Goal: Task Accomplishment & Management: Manage account settings

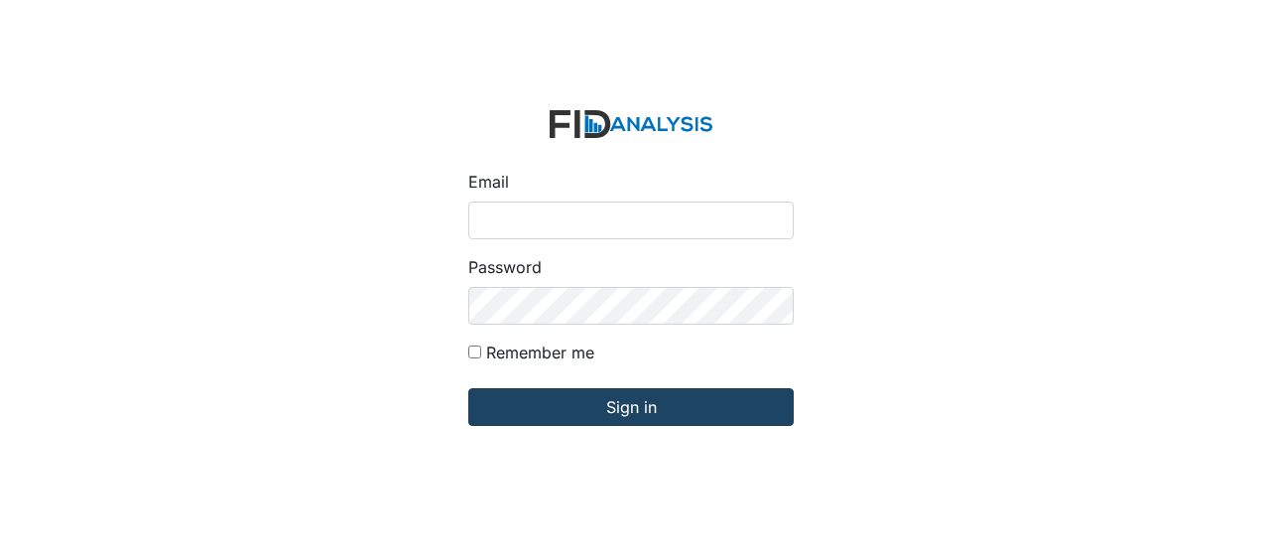
type input "[EMAIL_ADDRESS][DOMAIN_NAME]"
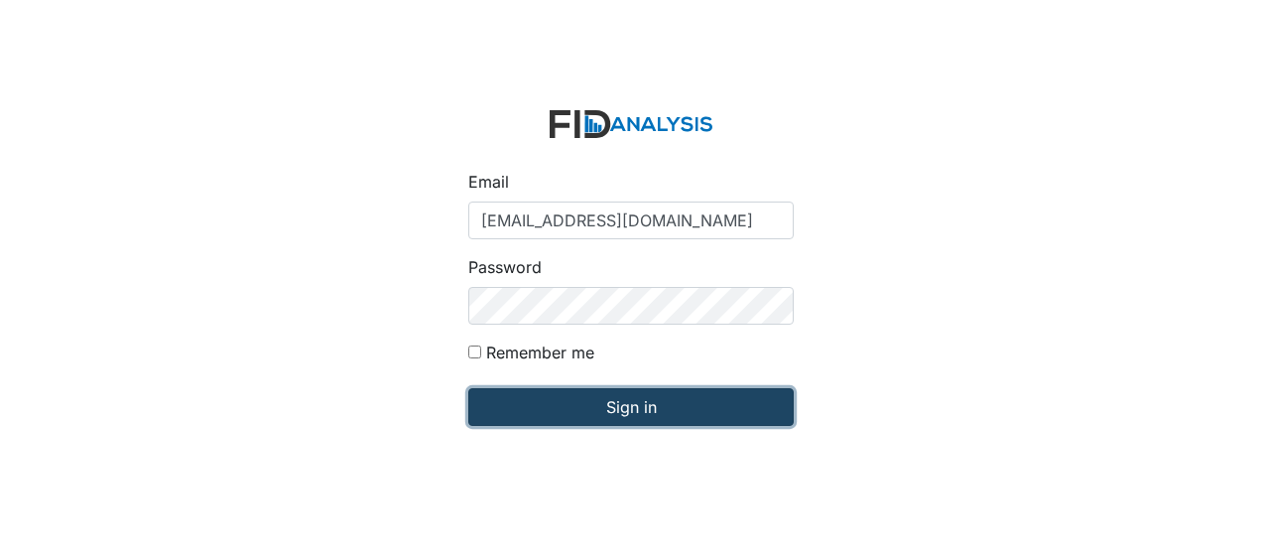
click at [592, 413] on input "Sign in" at bounding box center [630, 407] width 325 height 38
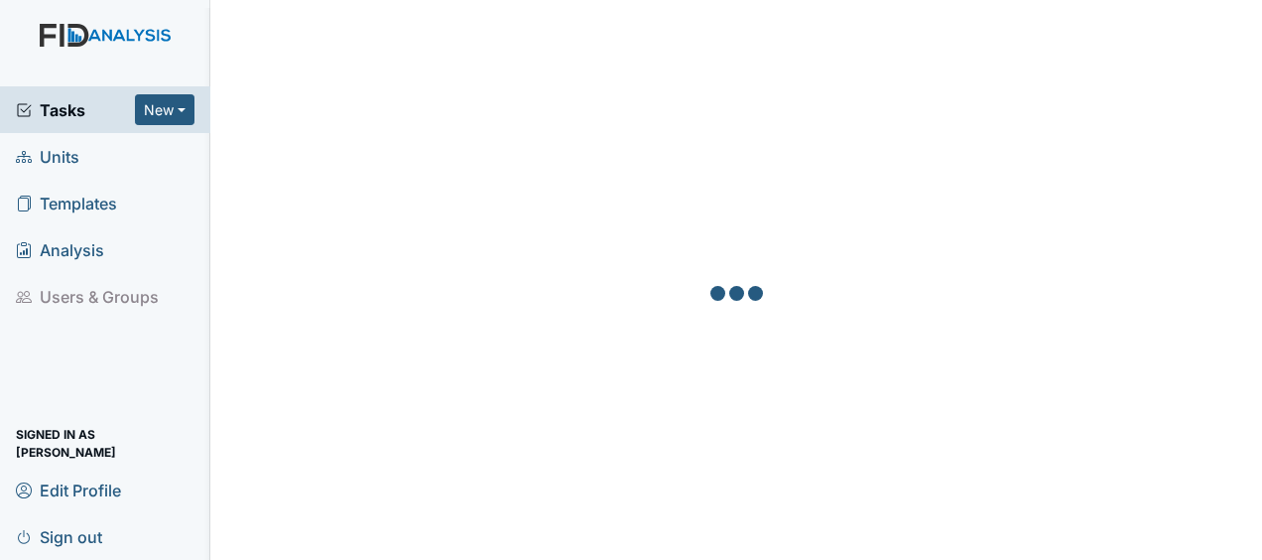
click at [99, 161] on link "Units" at bounding box center [105, 156] width 210 height 47
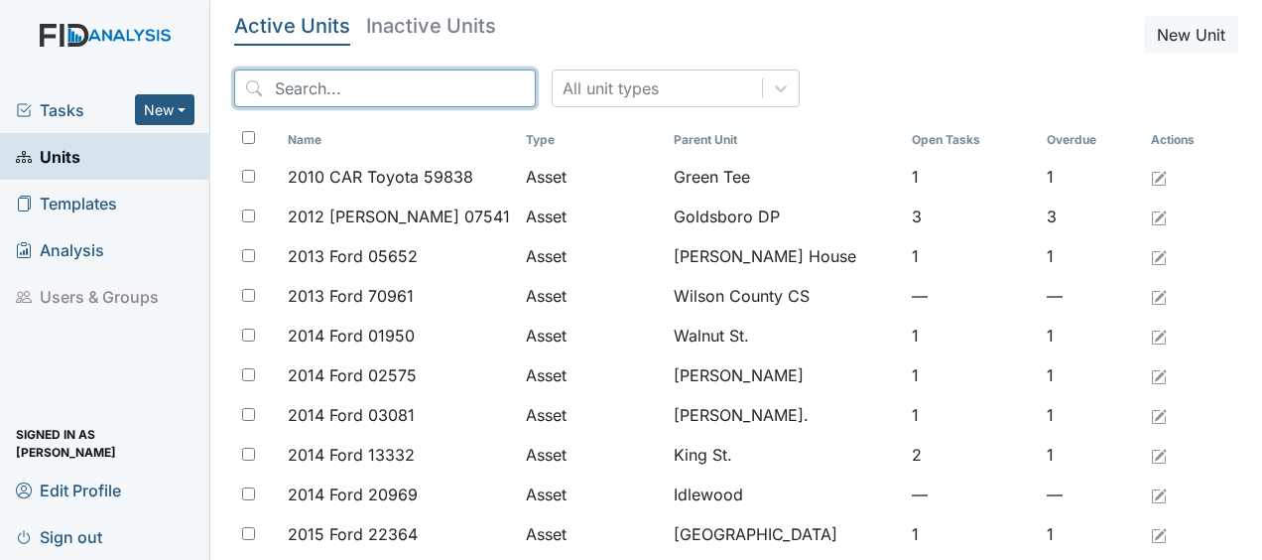
click at [366, 87] on input "search" at bounding box center [385, 88] width 302 height 38
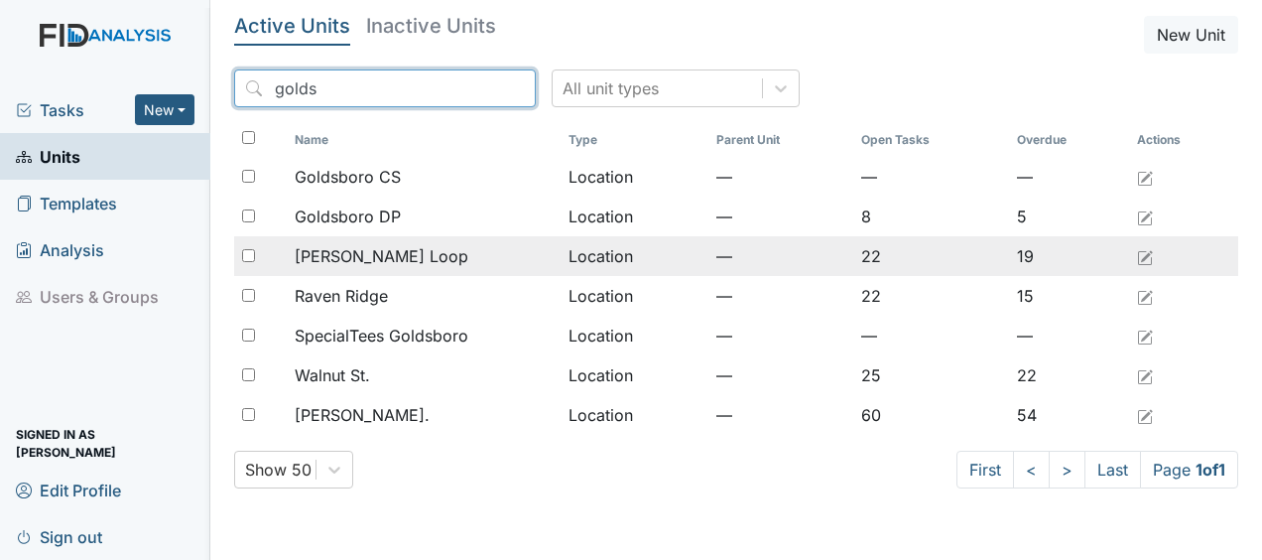
type input "golds"
click at [425, 258] on div "McKeel Loop" at bounding box center [423, 256] width 257 height 24
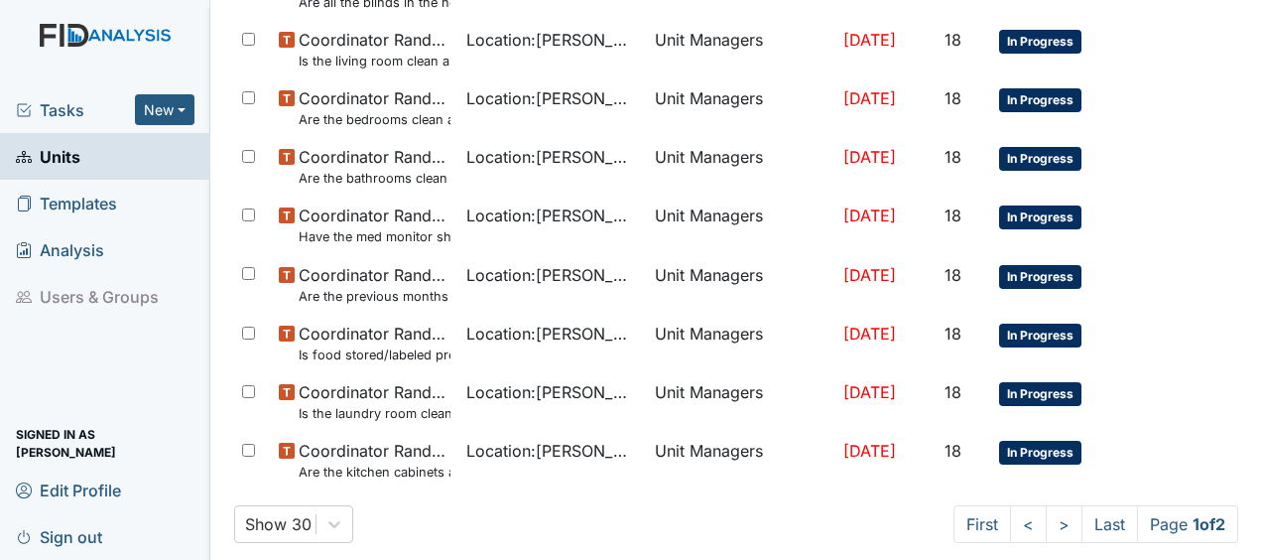
scroll to position [1440, 0]
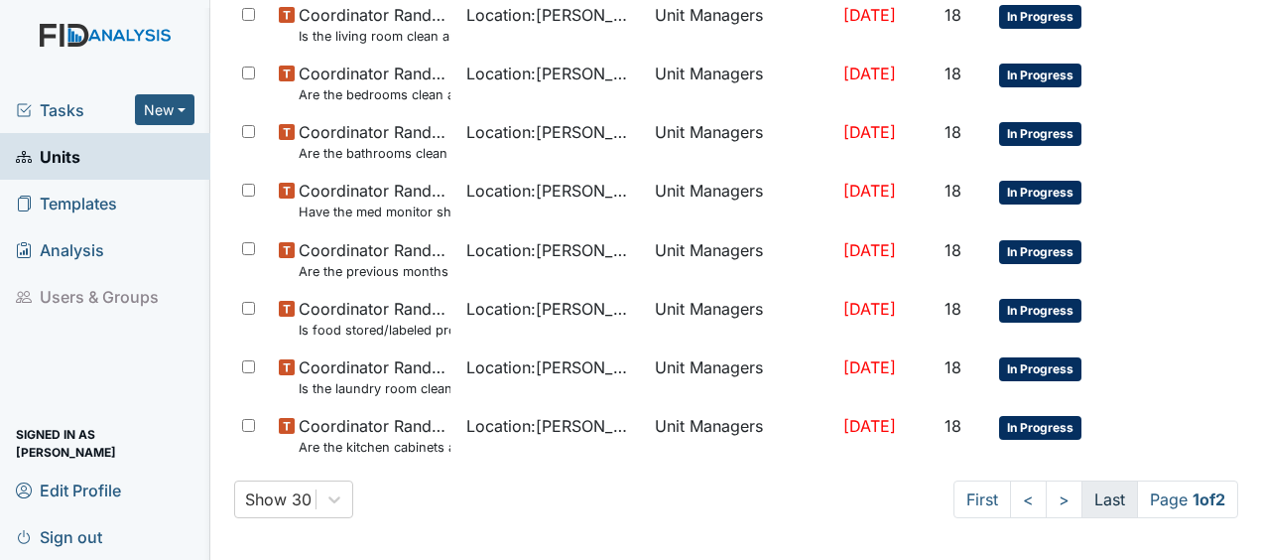
click at [1084, 496] on link "Last" at bounding box center [1110, 499] width 57 height 38
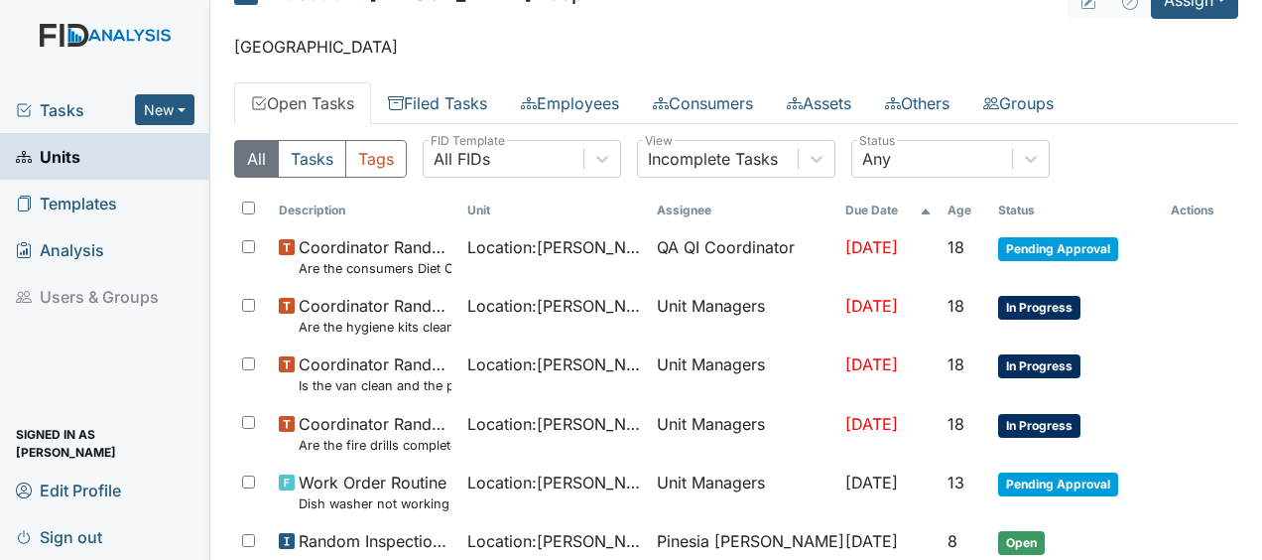
scroll to position [0, 0]
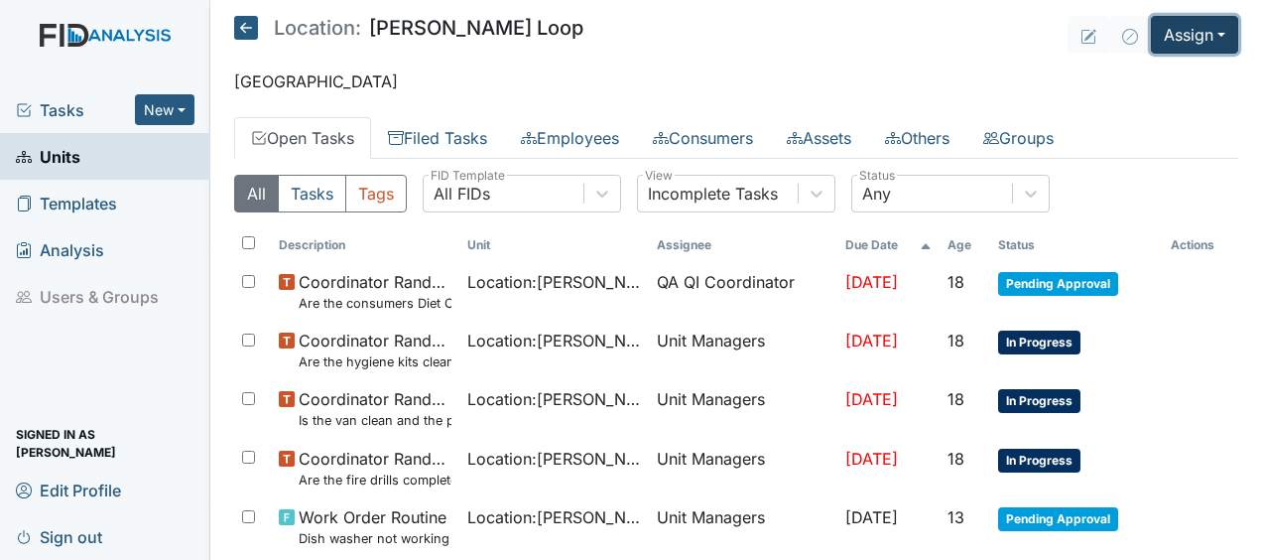
click at [1173, 31] on button "Assign" at bounding box center [1194, 35] width 87 height 38
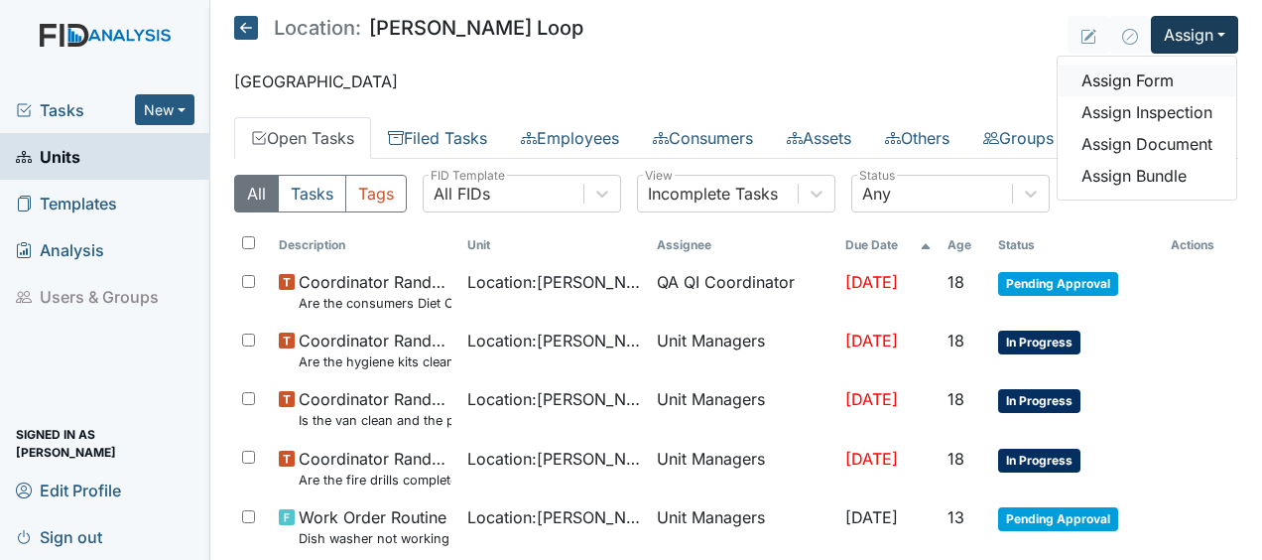
click at [1137, 81] on link "Assign Form" at bounding box center [1147, 80] width 179 height 32
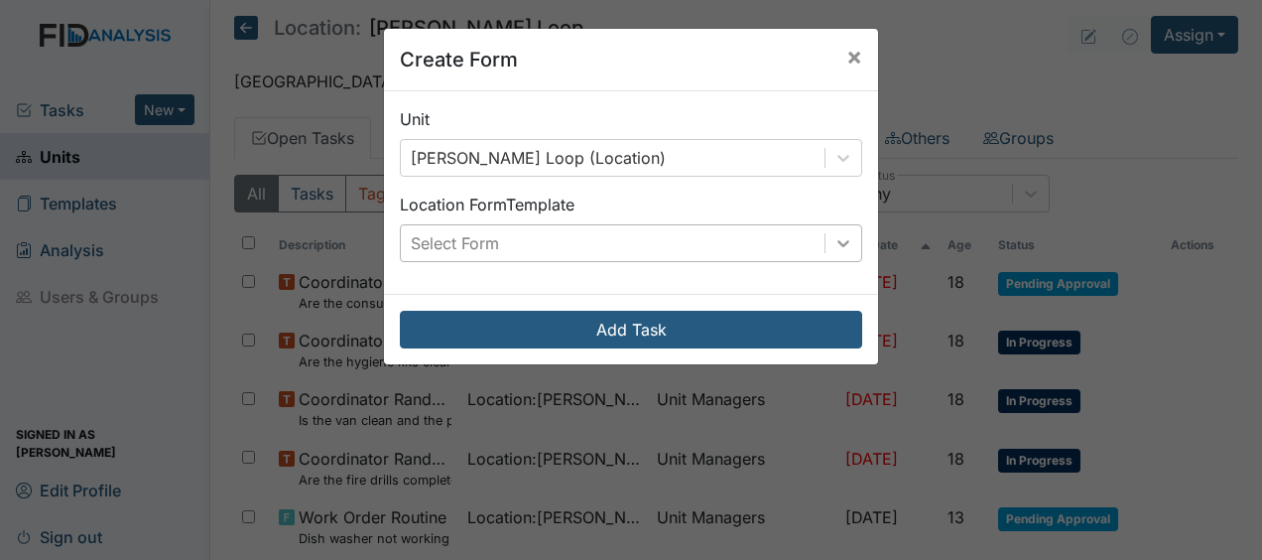
click at [842, 250] on icon at bounding box center [844, 243] width 20 height 20
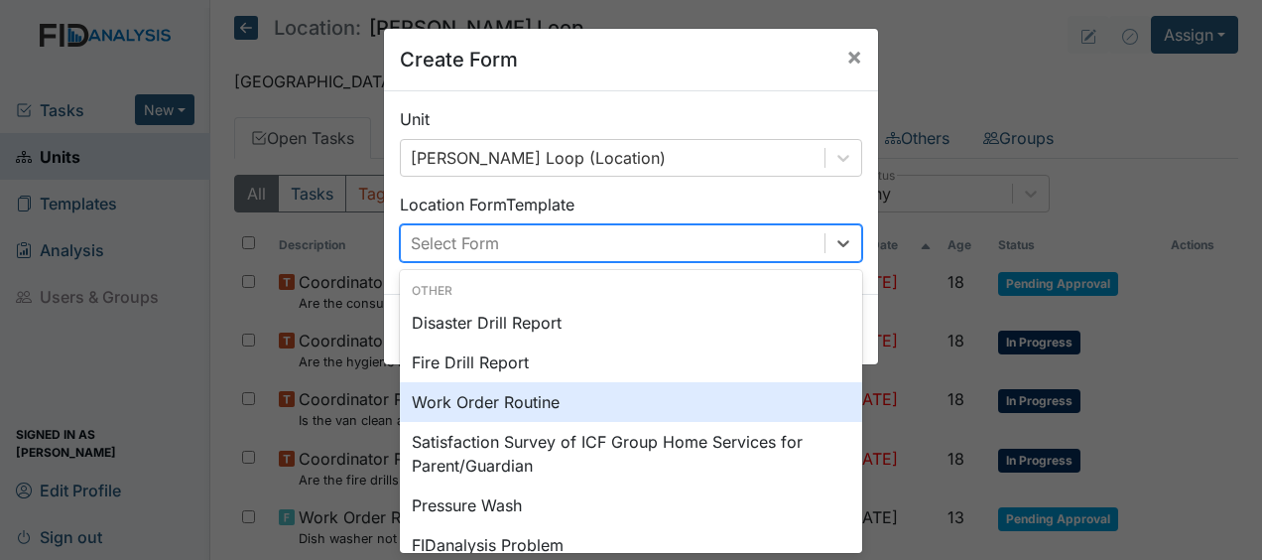
click at [553, 401] on div "Work Order Routine" at bounding box center [631, 402] width 462 height 40
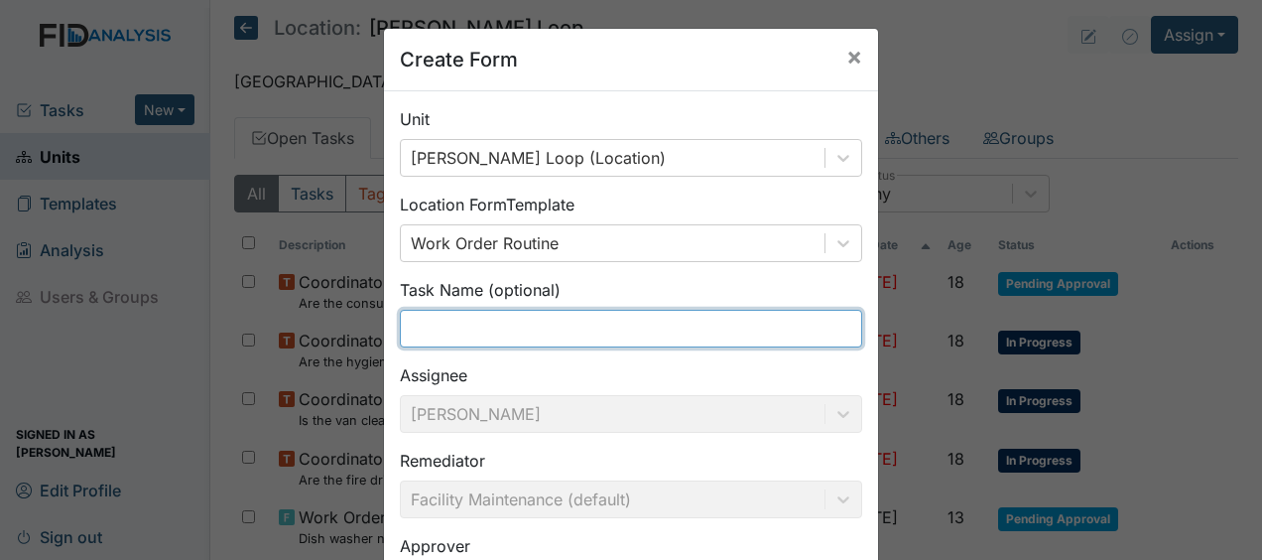
click at [429, 335] on input "text" at bounding box center [631, 329] width 462 height 38
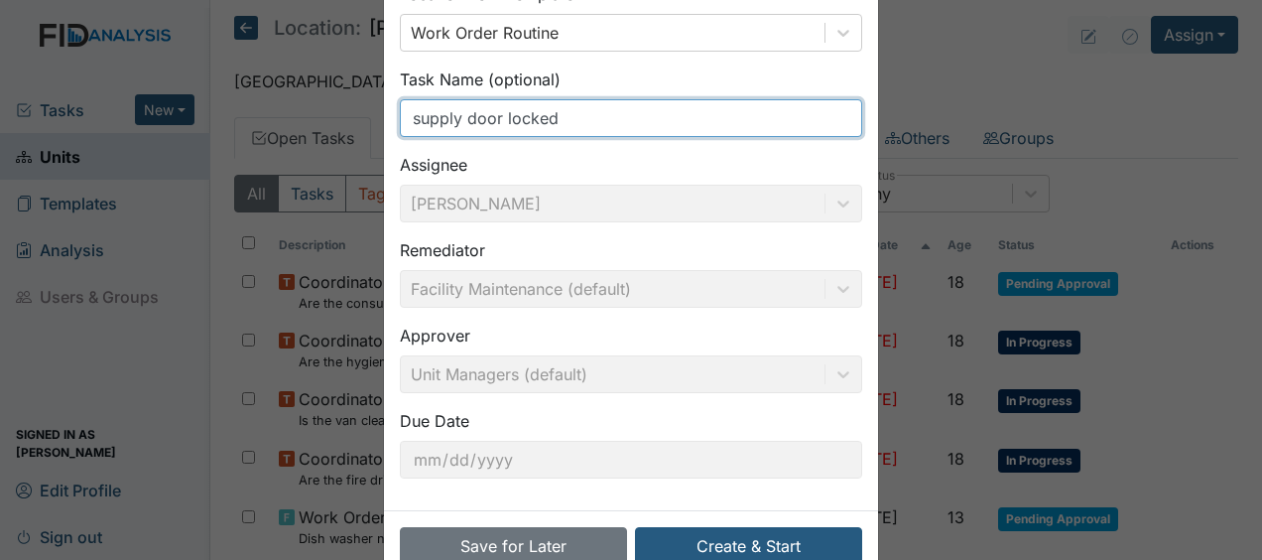
scroll to position [258, 0]
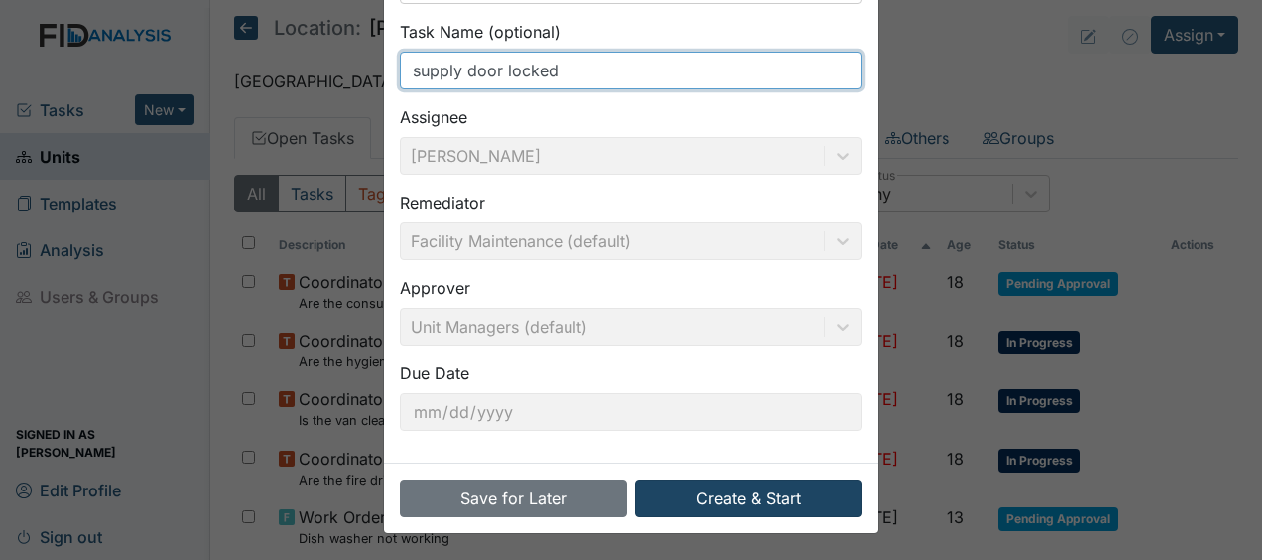
type input "supply door locked"
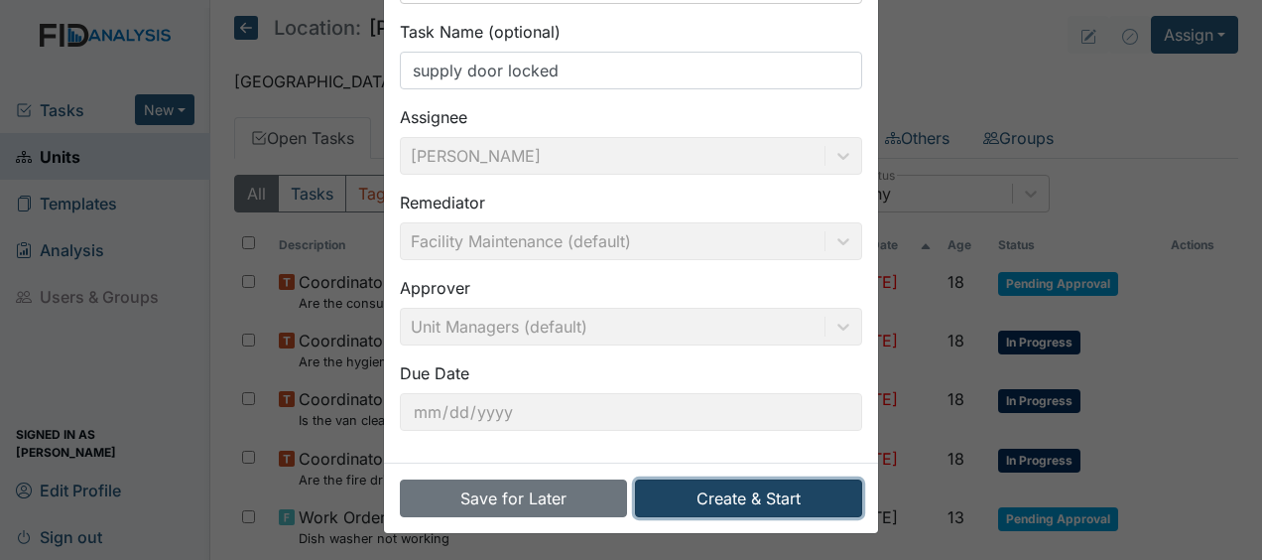
click at [706, 498] on button "Create & Start" at bounding box center [748, 498] width 227 height 38
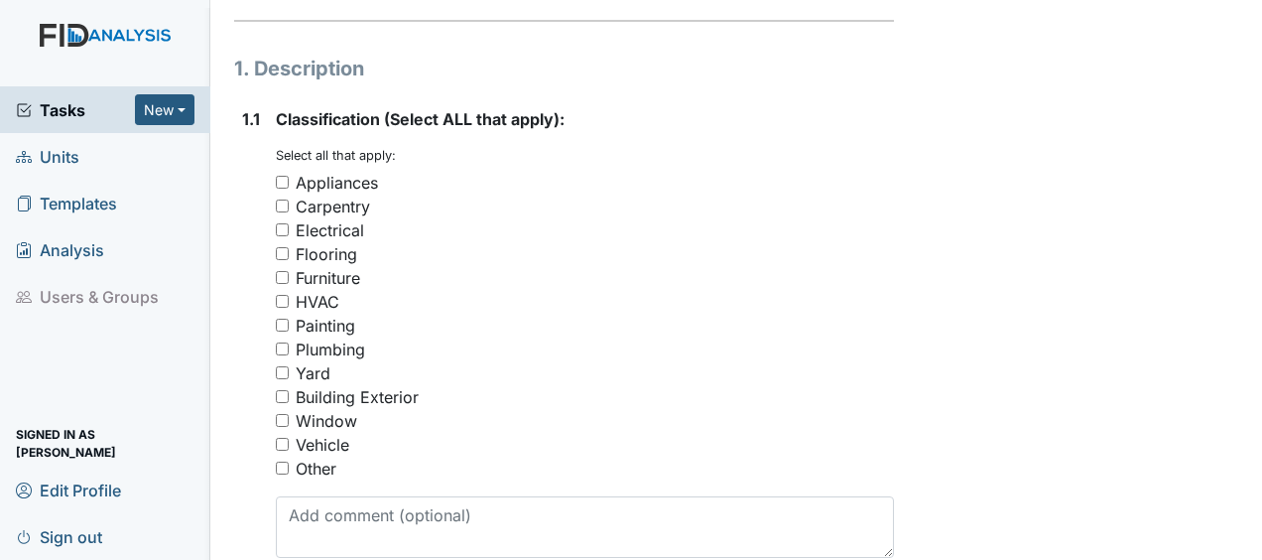
scroll to position [323, 0]
click at [284, 201] on input "Carpentry" at bounding box center [282, 207] width 13 height 13
checkbox input "true"
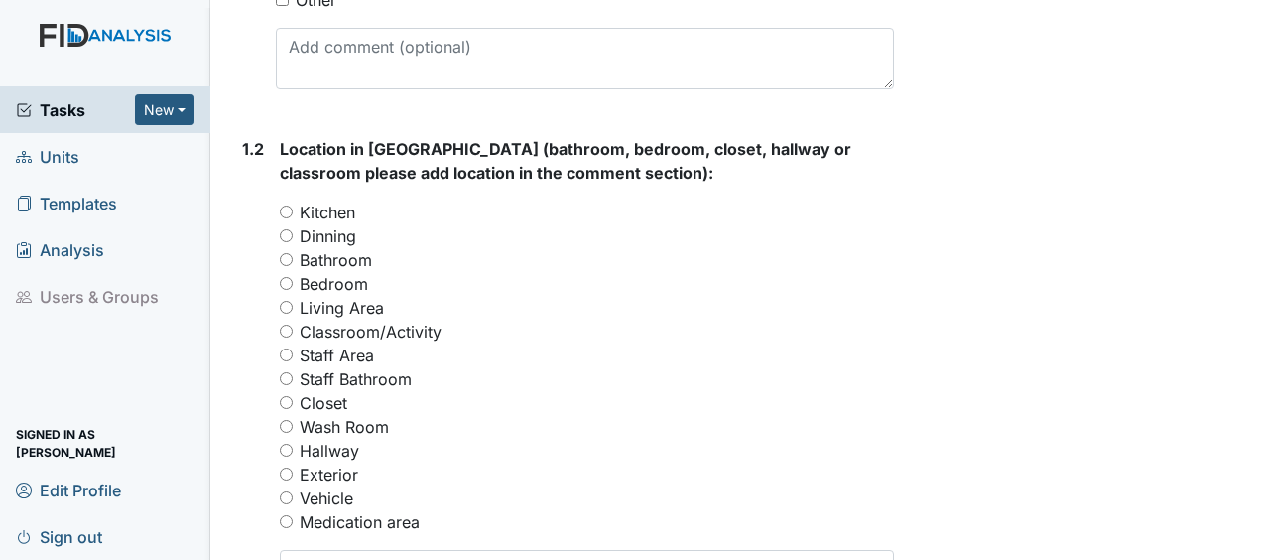
scroll to position [797, 0]
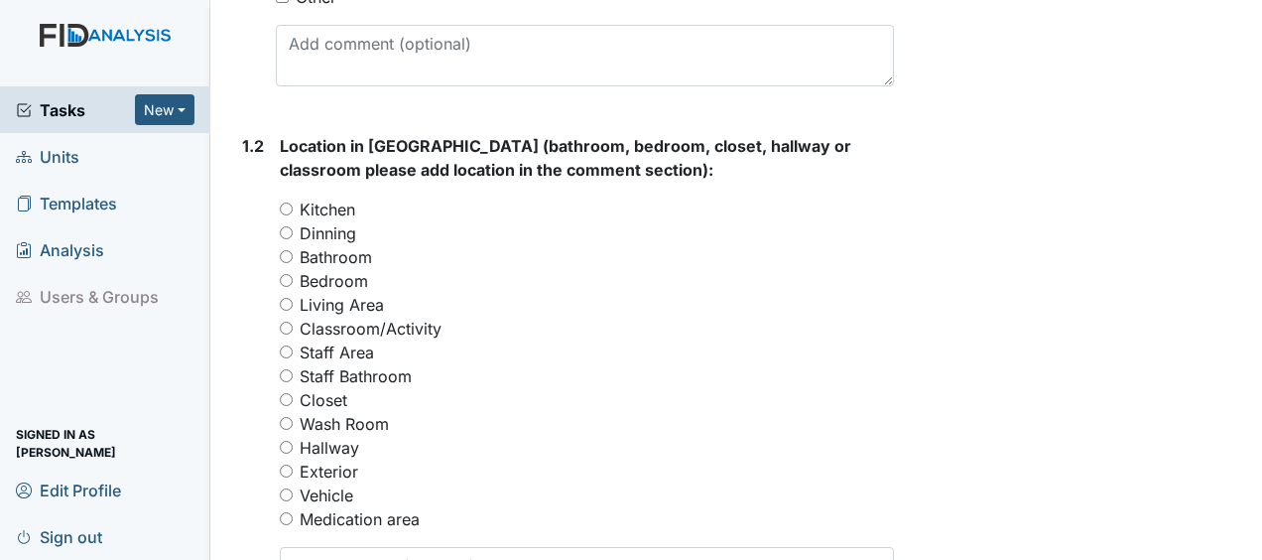
click at [288, 345] on input "Staff Area" at bounding box center [286, 351] width 13 height 13
radio input "true"
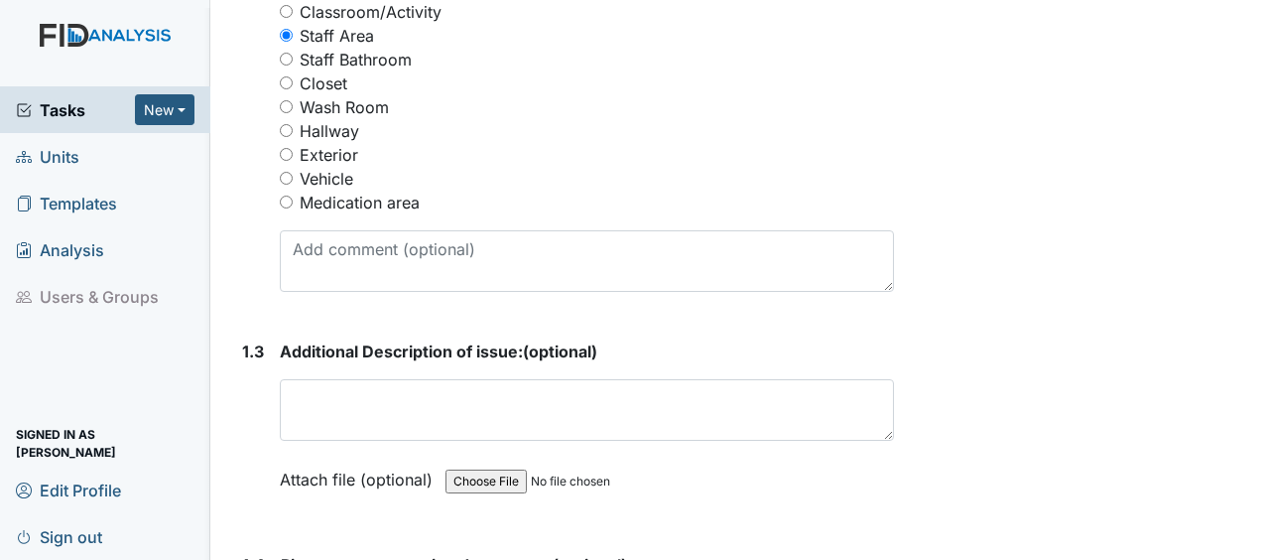
scroll to position [1114, 0]
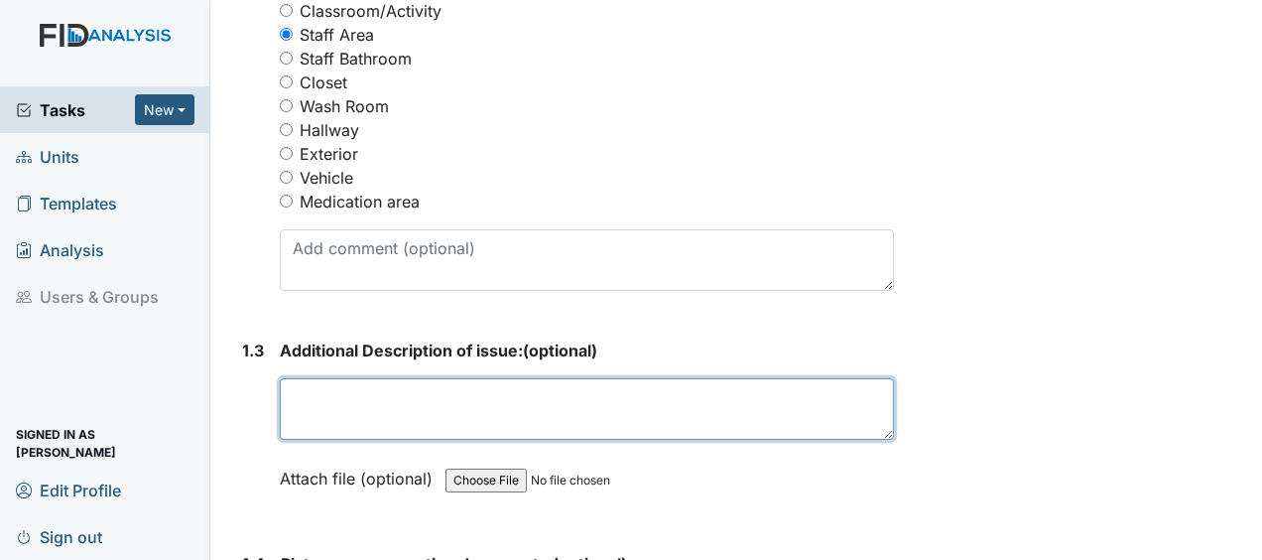
click at [300, 378] on textarea at bounding box center [587, 409] width 614 height 62
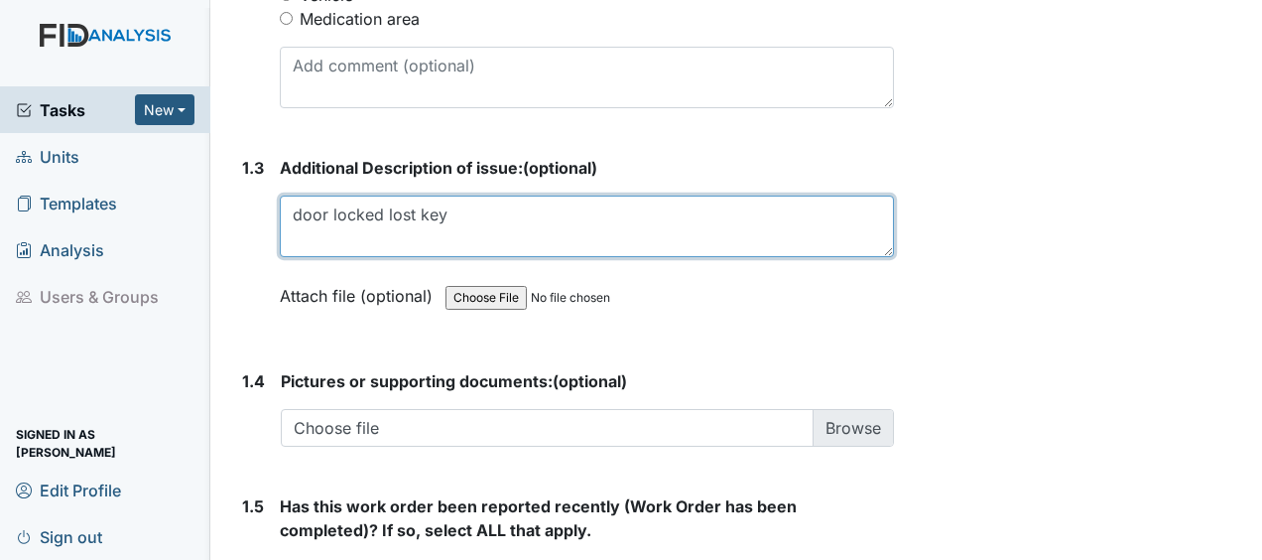
scroll to position [1611, 0]
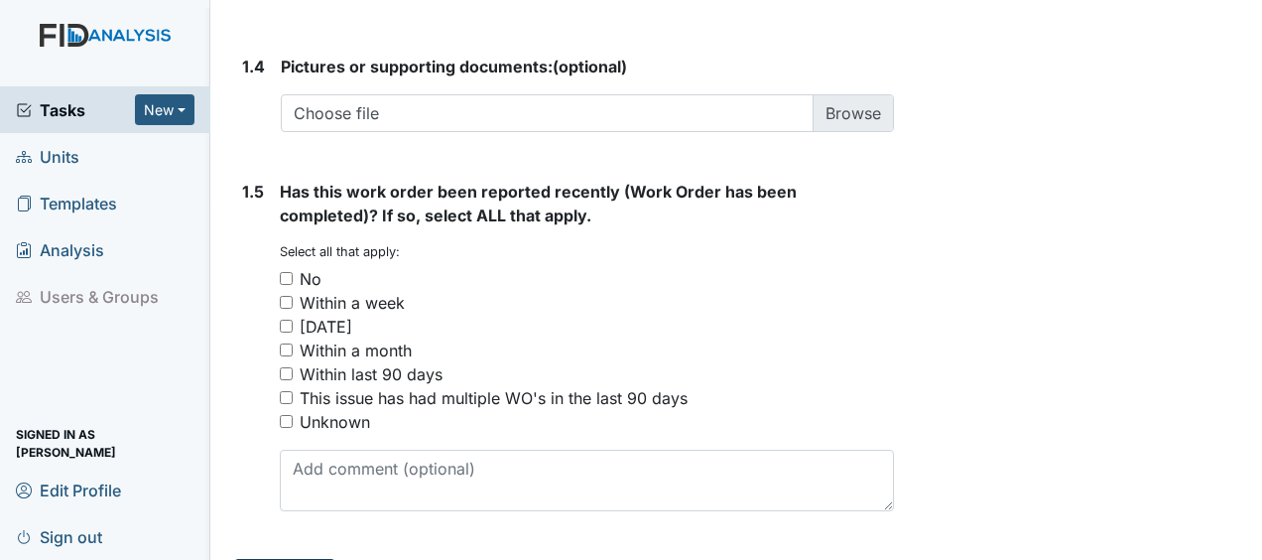
type textarea "door locked lost key"
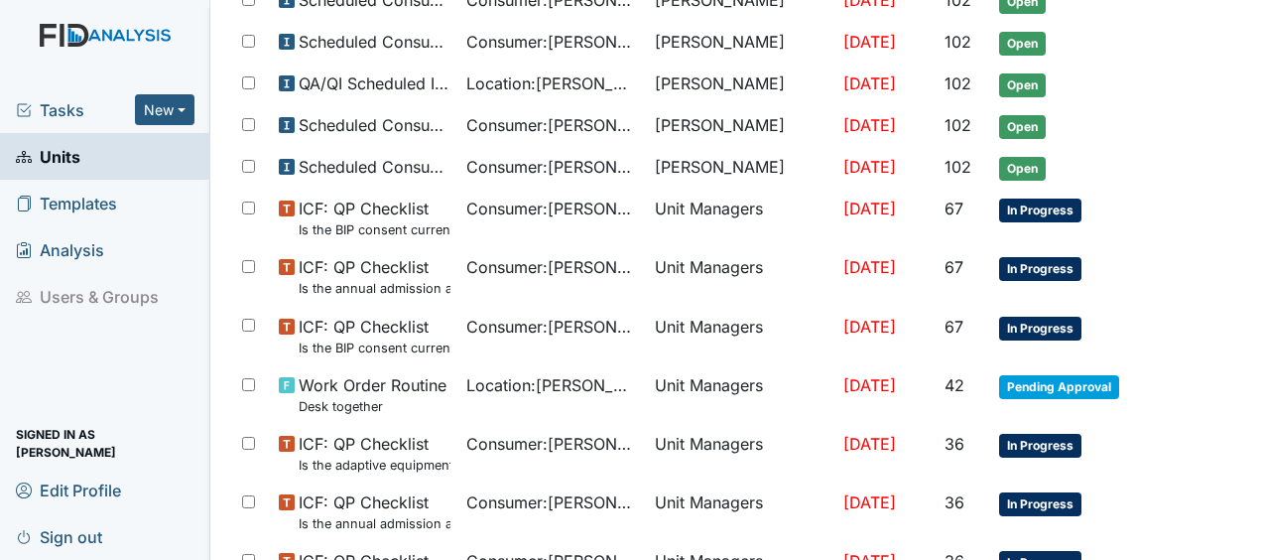
scroll to position [1504, 0]
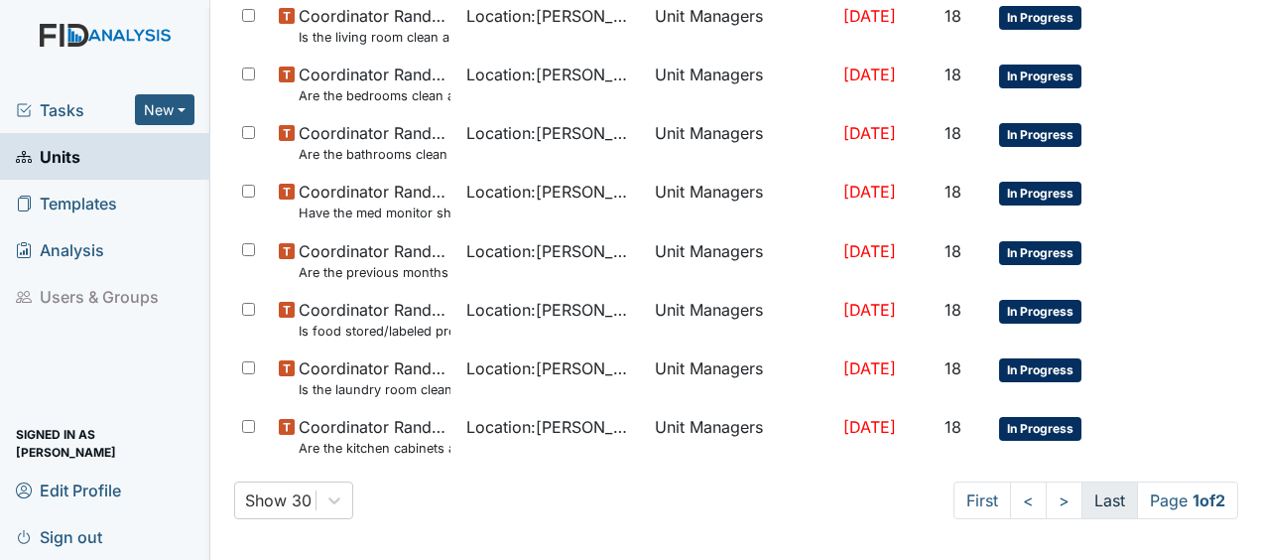
click at [1082, 491] on link "Last" at bounding box center [1110, 500] width 57 height 38
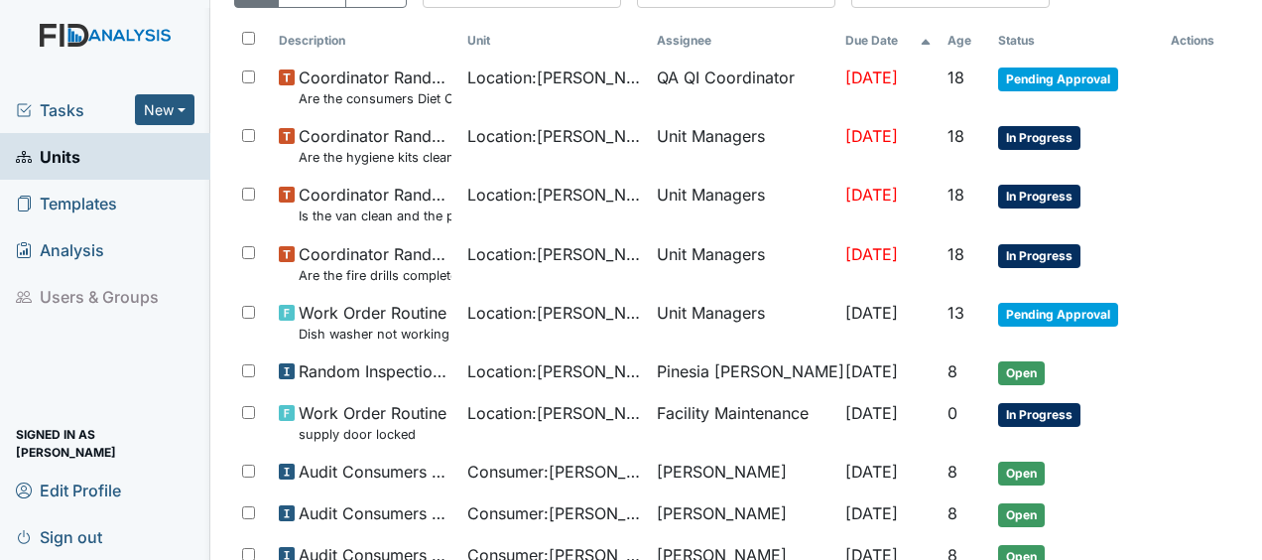
scroll to position [272, 0]
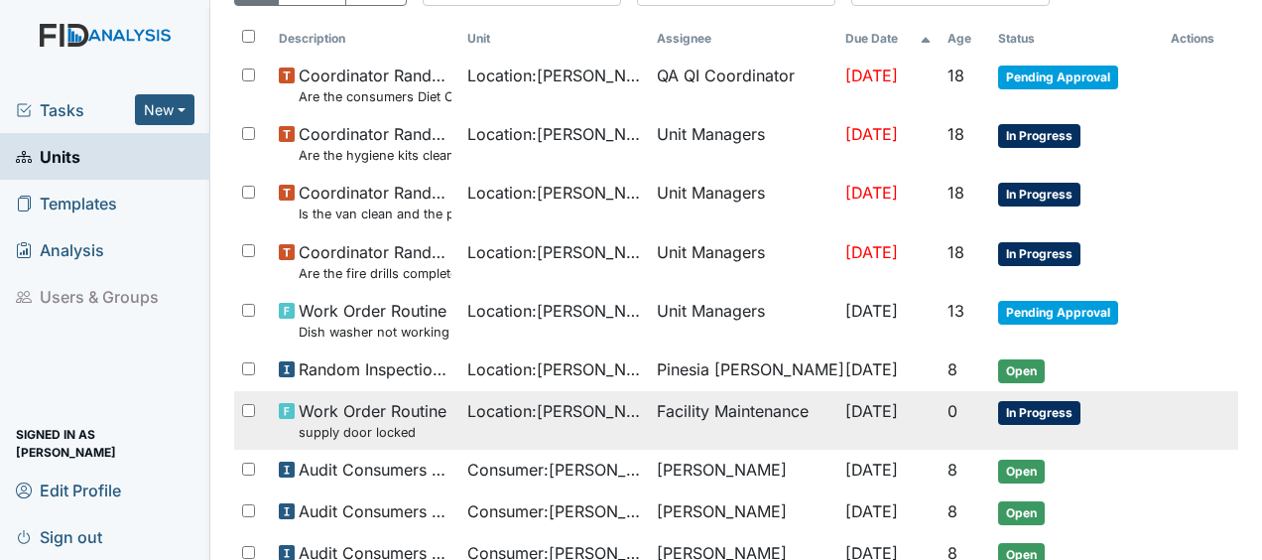
click at [700, 416] on td "Facility Maintenance" at bounding box center [743, 420] width 189 height 59
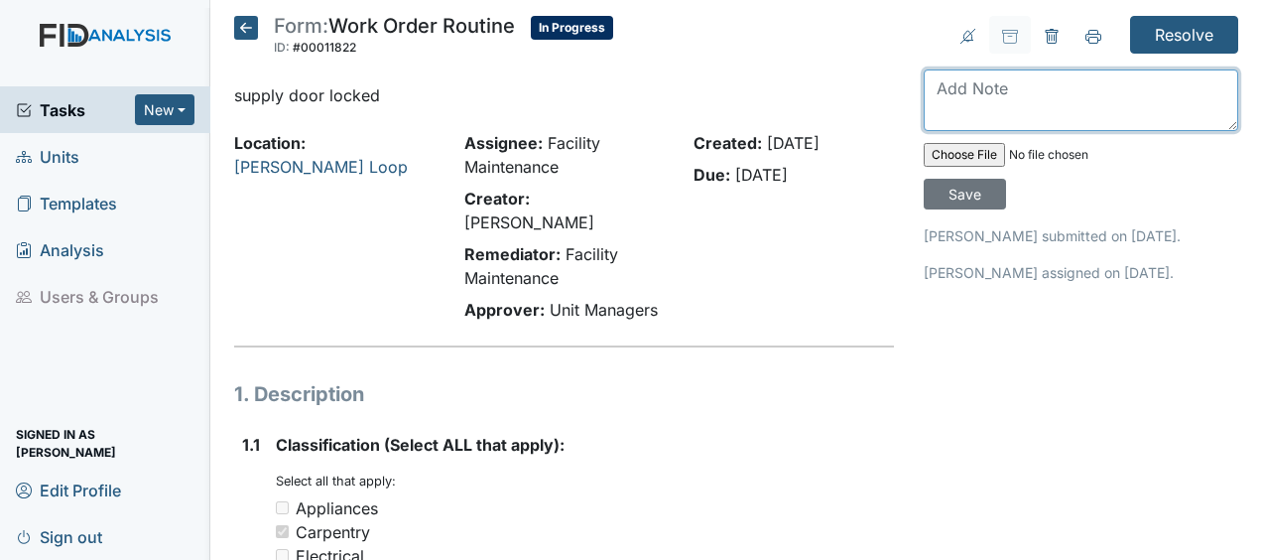
click at [925, 89] on textarea at bounding box center [1081, 100] width 315 height 62
type textarea "replaced lock on door JB"
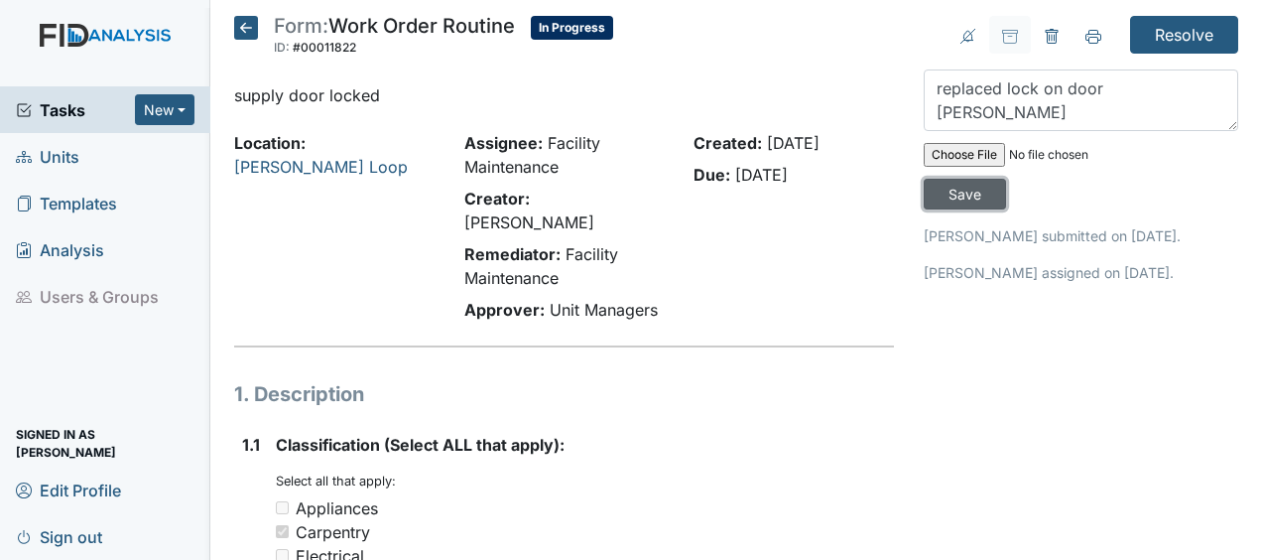
click at [960, 196] on input "Save" at bounding box center [965, 194] width 82 height 31
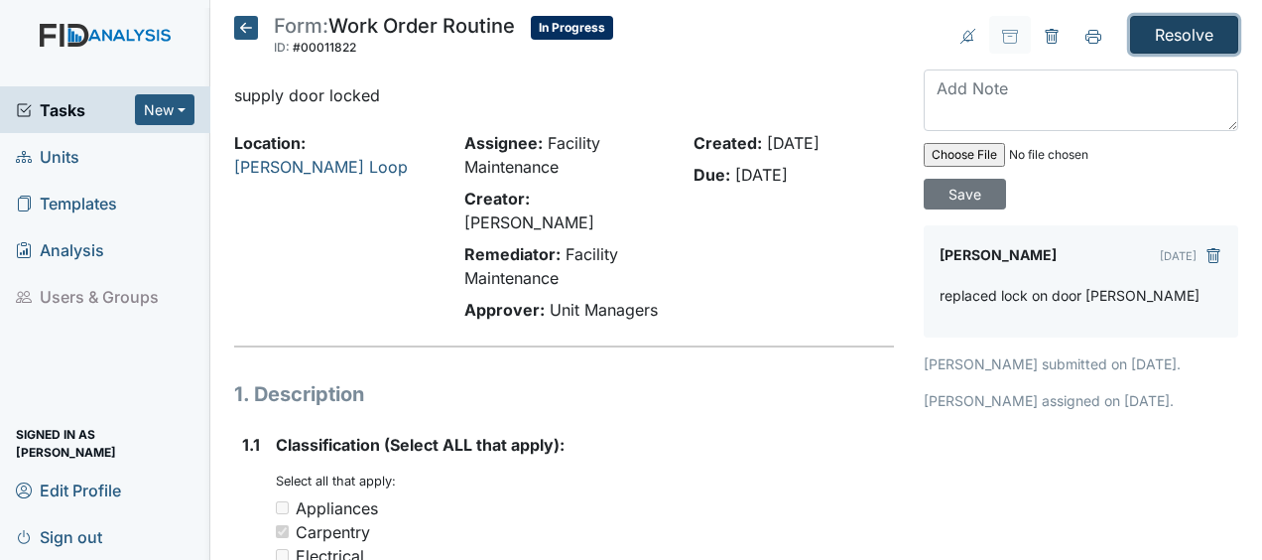
click at [1177, 30] on input "Resolve" at bounding box center [1184, 35] width 108 height 38
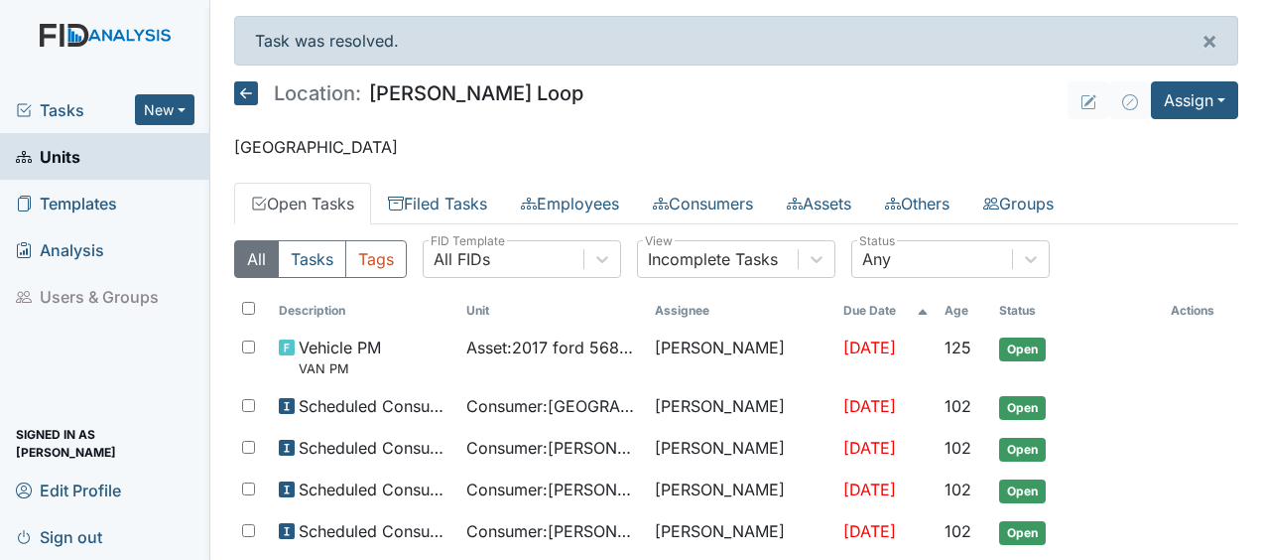
click at [244, 94] on icon at bounding box center [246, 93] width 24 height 24
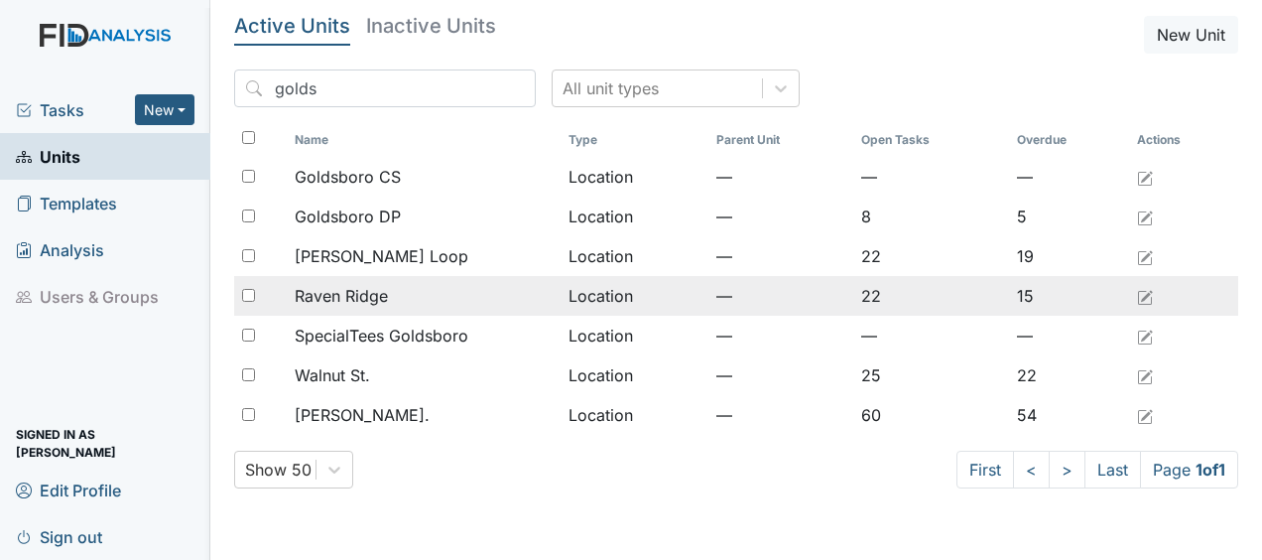
click at [353, 291] on span "Raven Ridge" at bounding box center [341, 296] width 93 height 24
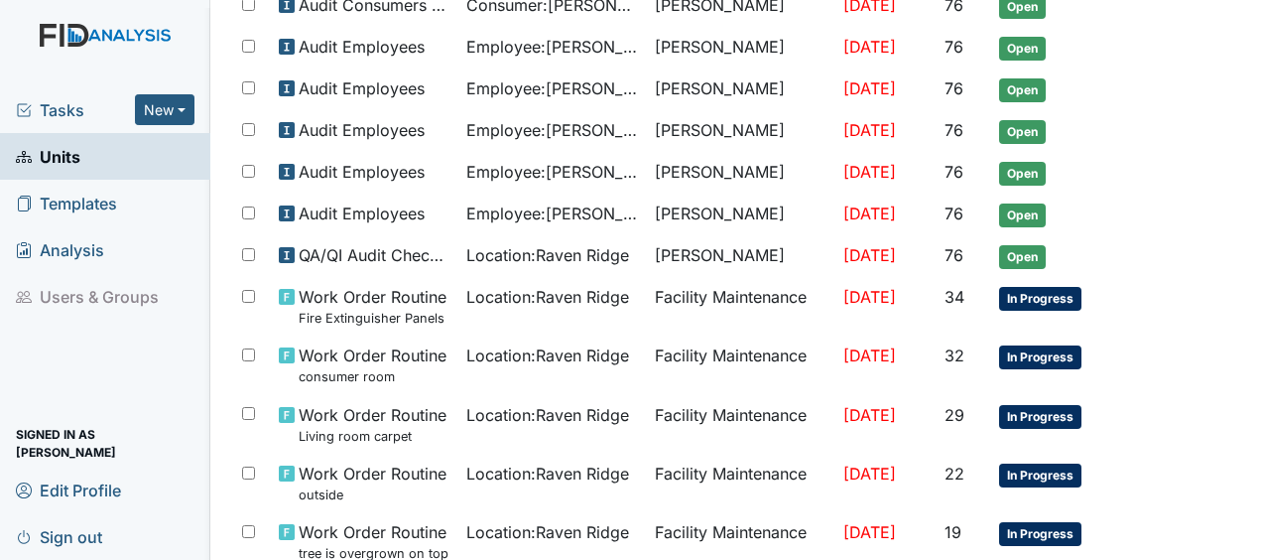
scroll to position [636, 0]
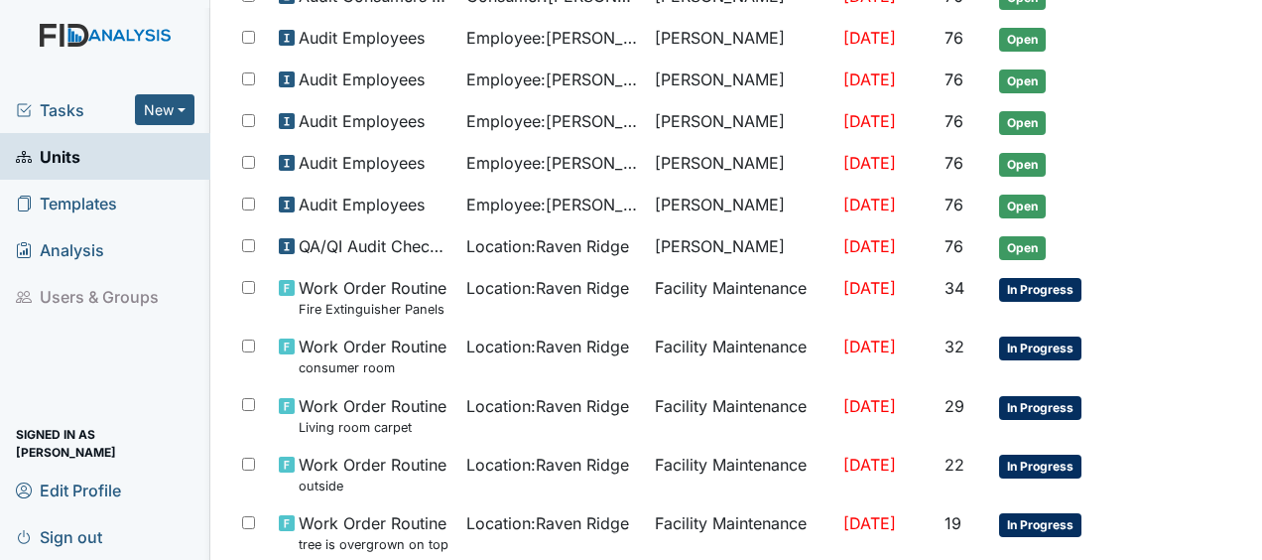
click at [851, 326] on td "[DATE]" at bounding box center [886, 355] width 101 height 59
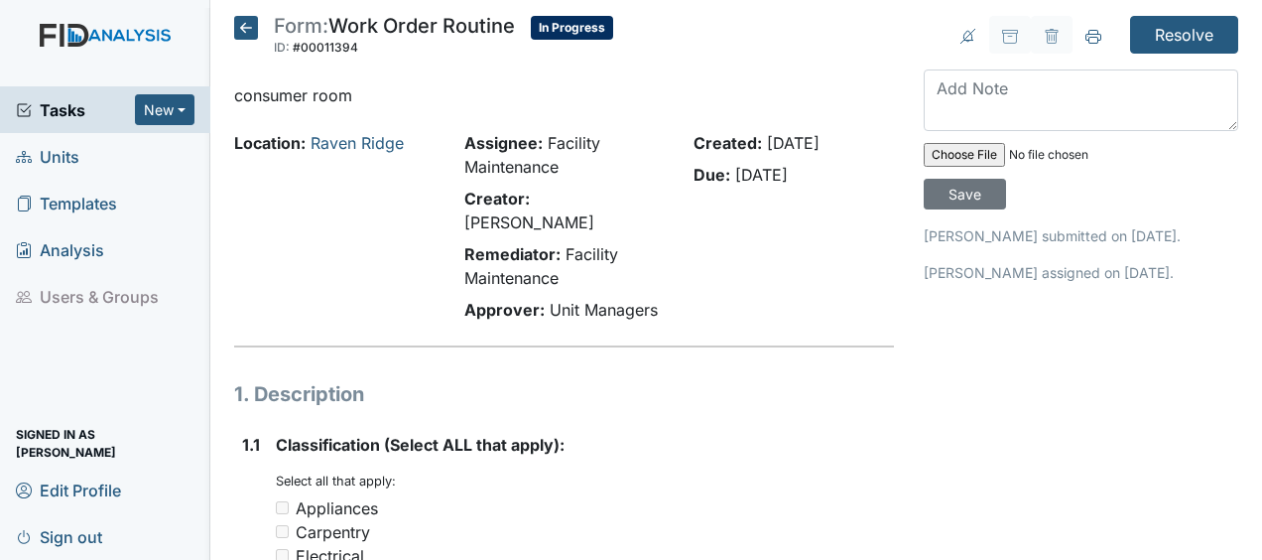
click at [254, 36] on icon at bounding box center [246, 28] width 24 height 24
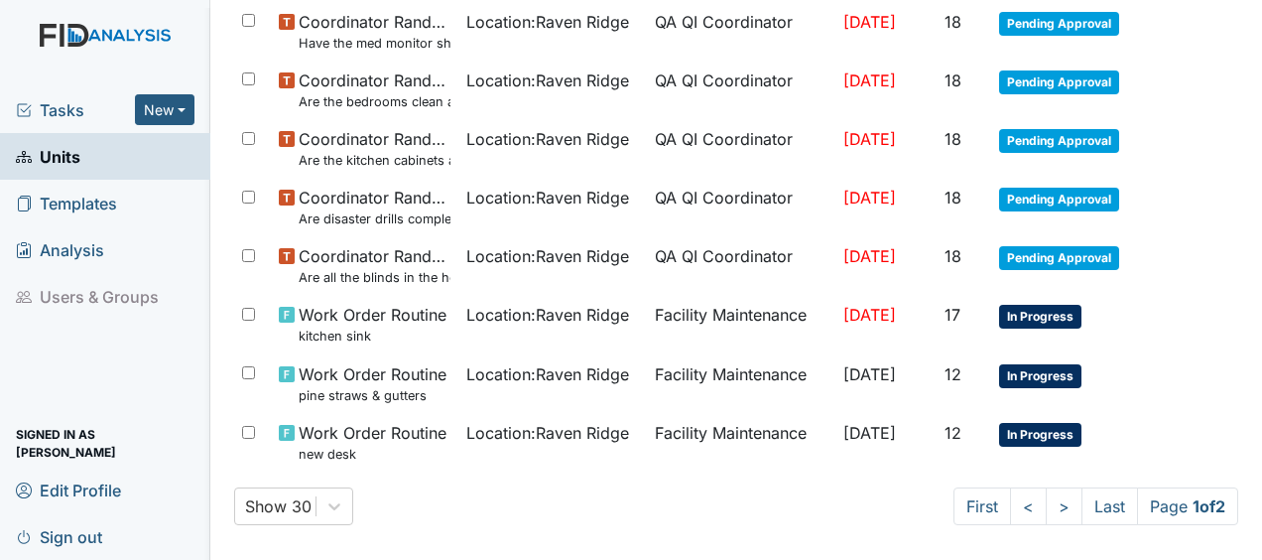
scroll to position [1316, 0]
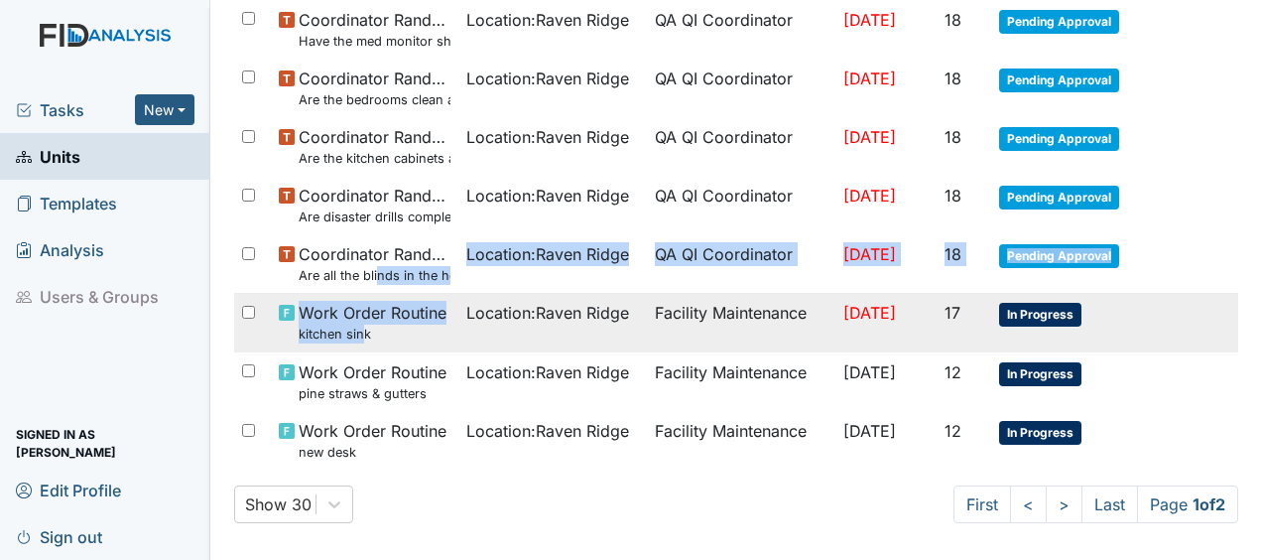
drag, startPoint x: 377, startPoint y: 268, endPoint x: 355, endPoint y: 312, distance: 48.8
click at [355, 312] on span "Work Order Routine kitchen sink" at bounding box center [373, 322] width 148 height 43
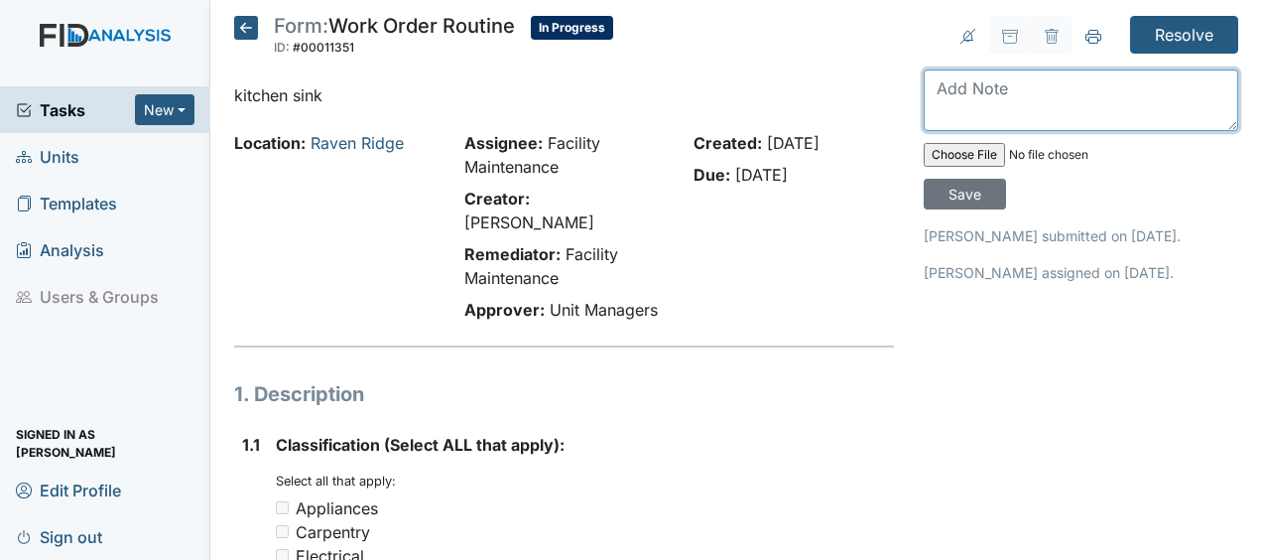
click at [933, 95] on textarea at bounding box center [1081, 100] width 315 height 62
type textarea "replaced boarding under sink JB"
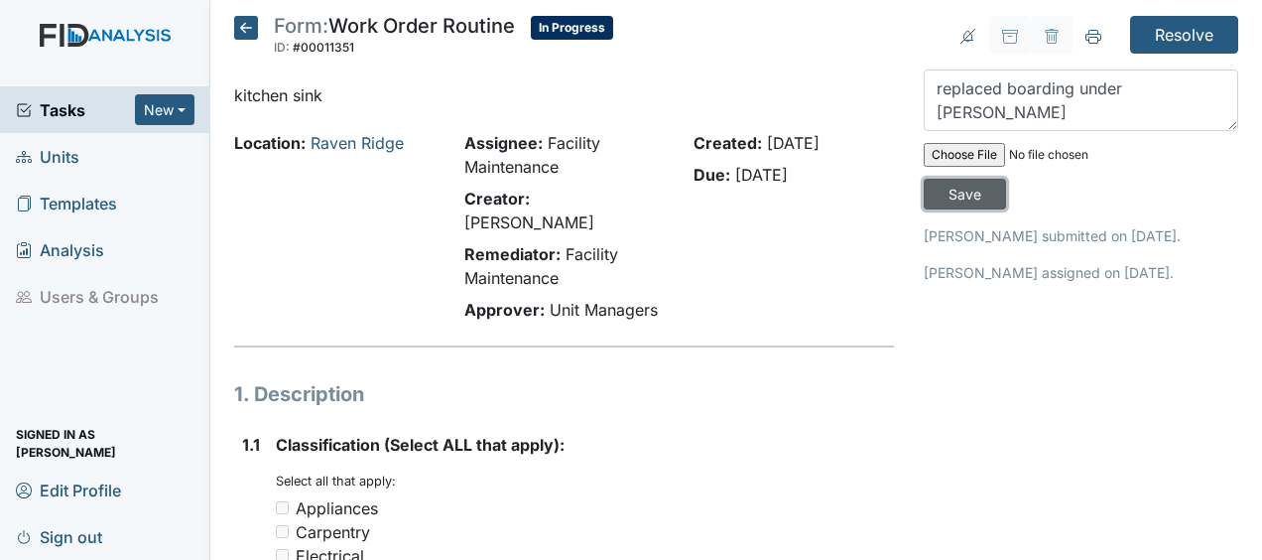
click at [953, 193] on input "Save" at bounding box center [965, 194] width 82 height 31
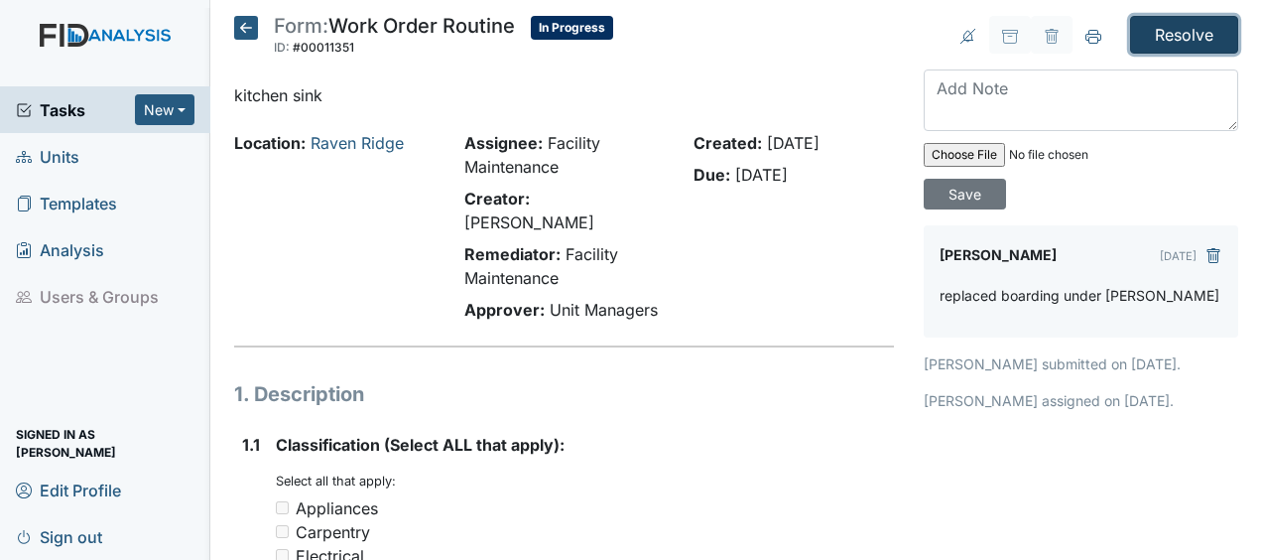
click at [1145, 34] on input "Resolve" at bounding box center [1184, 35] width 108 height 38
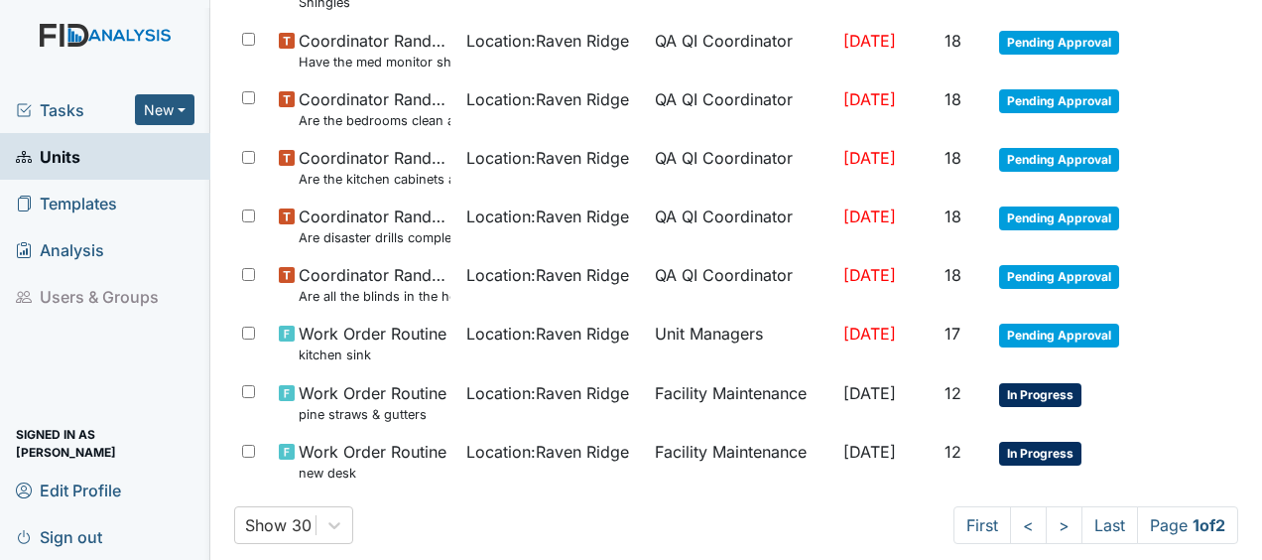
scroll to position [1380, 0]
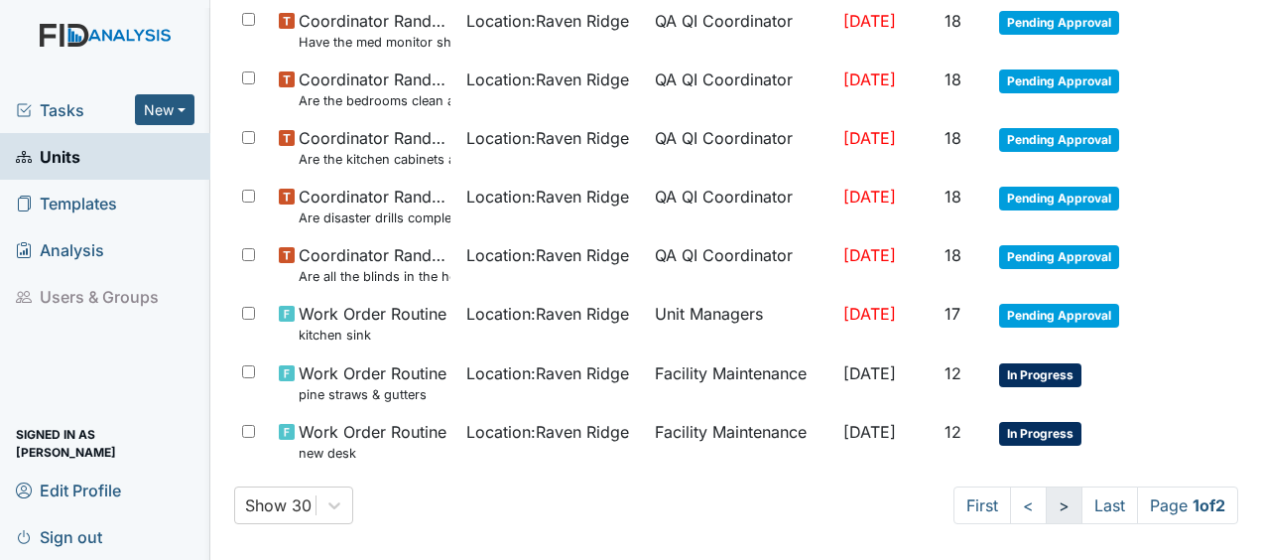
click at [1046, 498] on link ">" at bounding box center [1064, 505] width 37 height 38
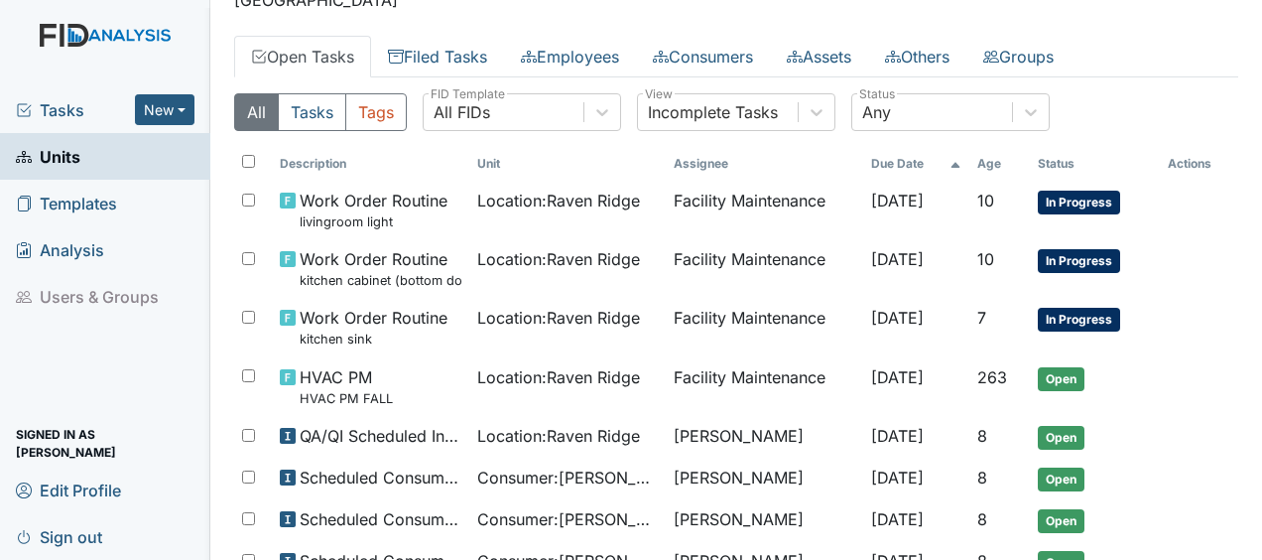
scroll to position [146, 0]
click at [1199, 435] on tr "QA/QI Scheduled Inspection Location : Raven Ridge Kiarra McCoy Nov 1, 2025 8 Op…" at bounding box center [736, 438] width 1004 height 42
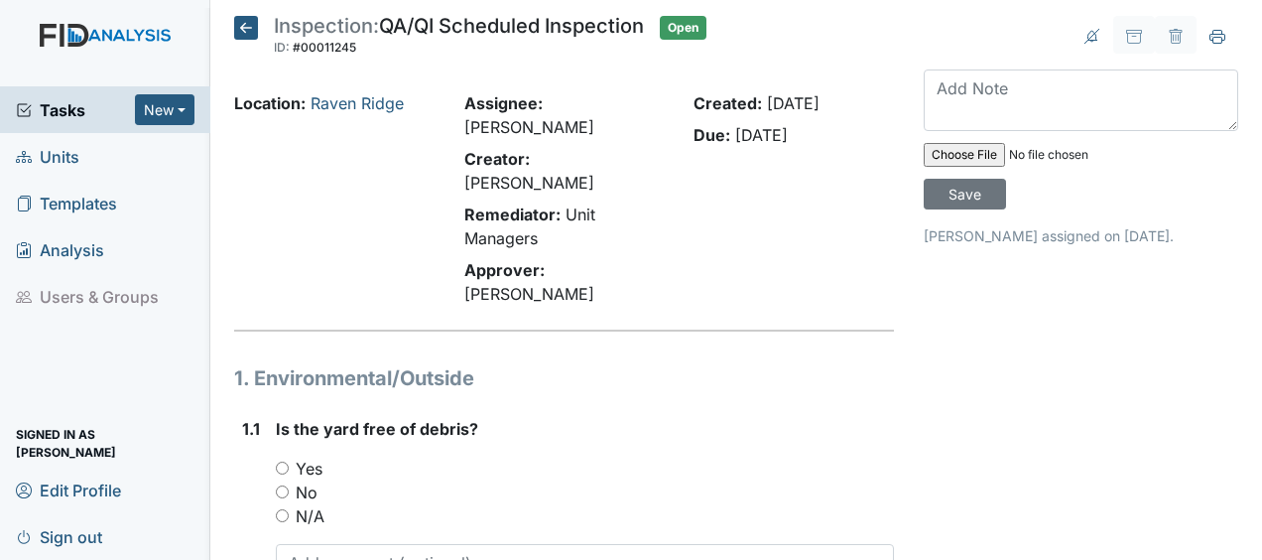
click at [247, 30] on icon at bounding box center [246, 28] width 24 height 24
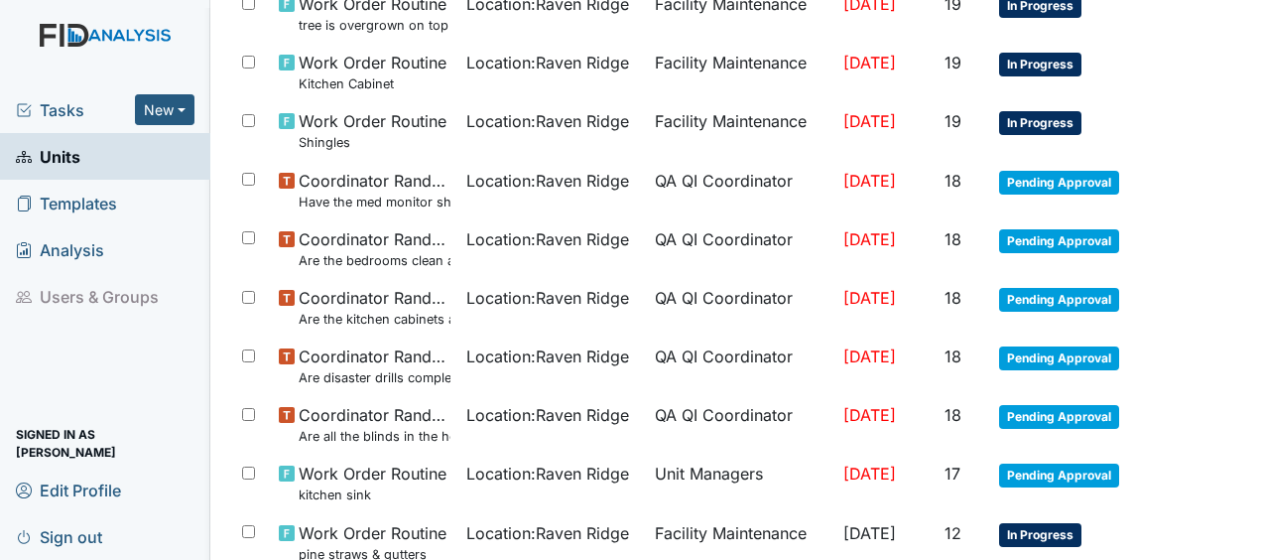
scroll to position [1316, 0]
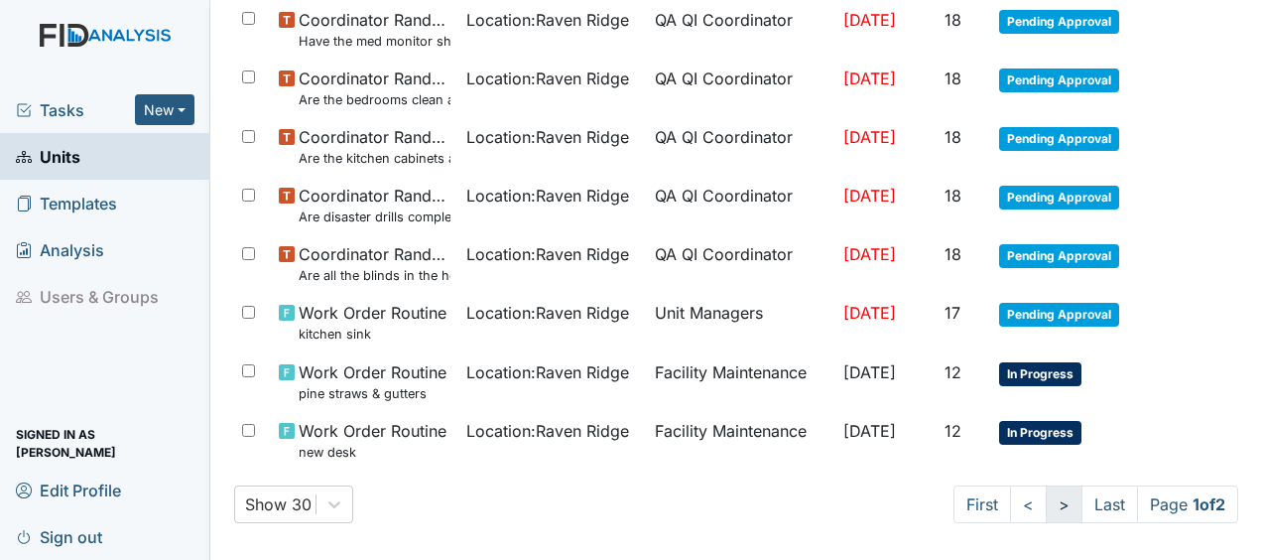
click at [1046, 498] on link ">" at bounding box center [1064, 504] width 37 height 38
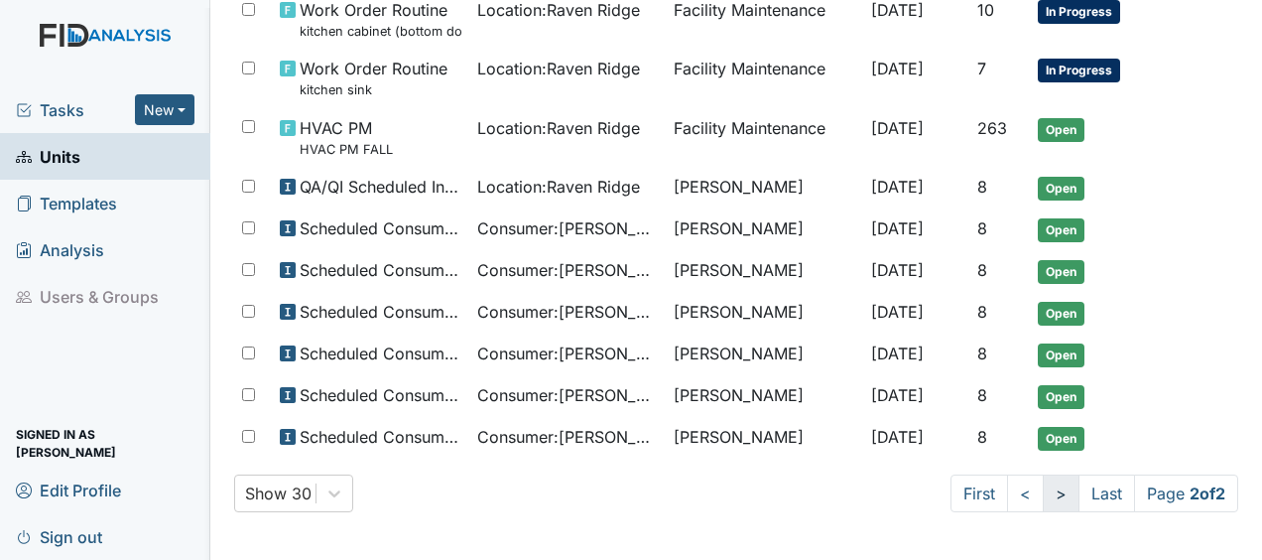
scroll to position [323, 0]
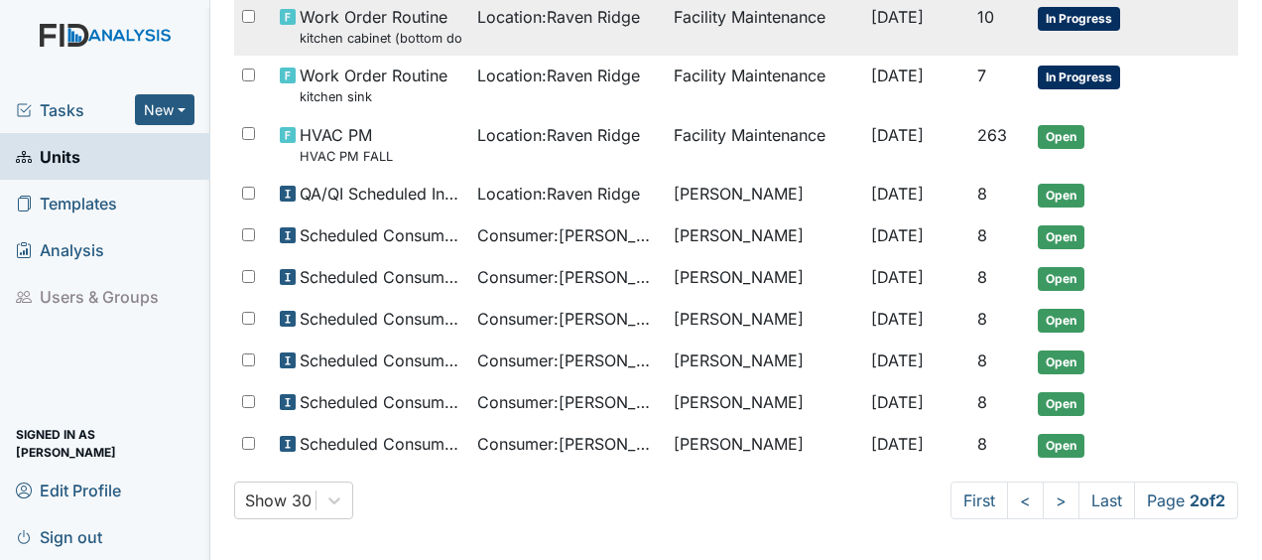
click at [557, 22] on span "Location : [GEOGRAPHIC_DATA]" at bounding box center [558, 17] width 163 height 24
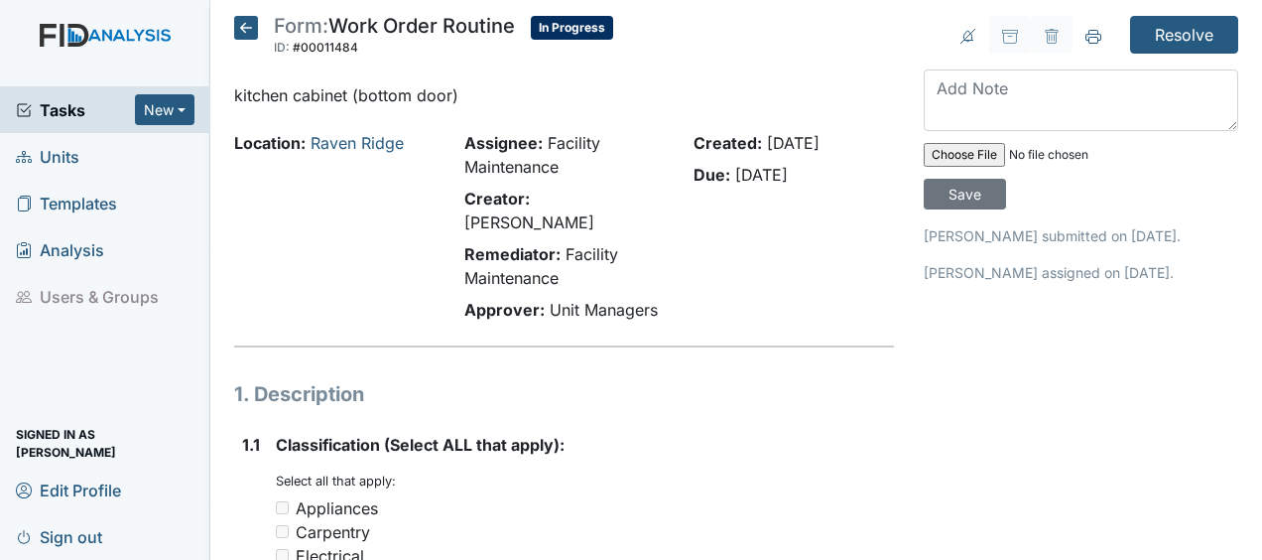
click at [250, 21] on icon at bounding box center [246, 28] width 24 height 24
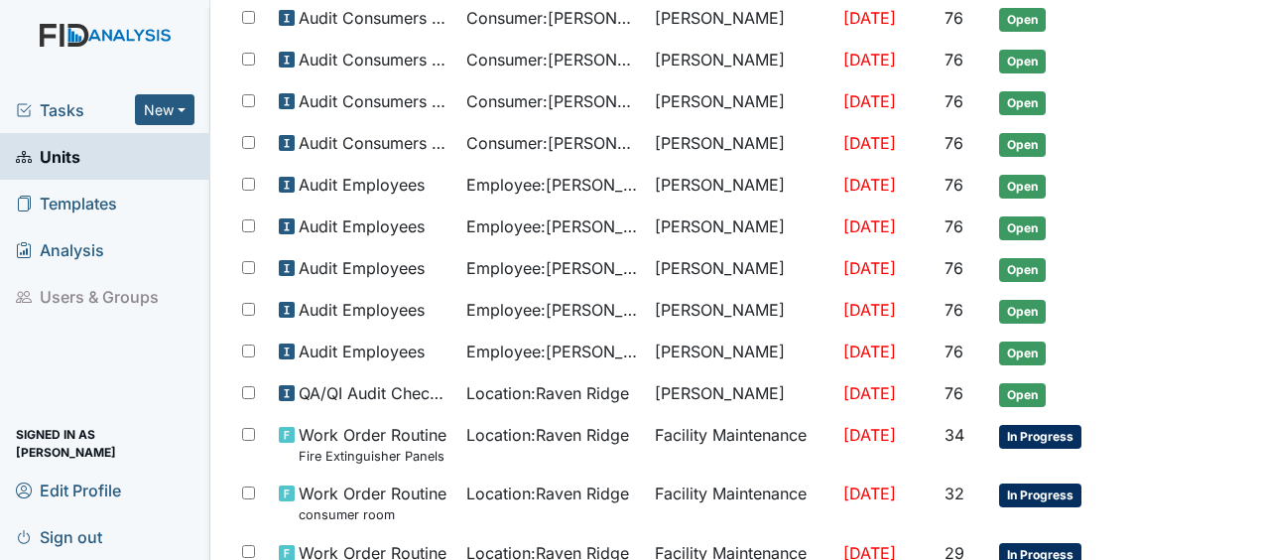
scroll to position [1304, 0]
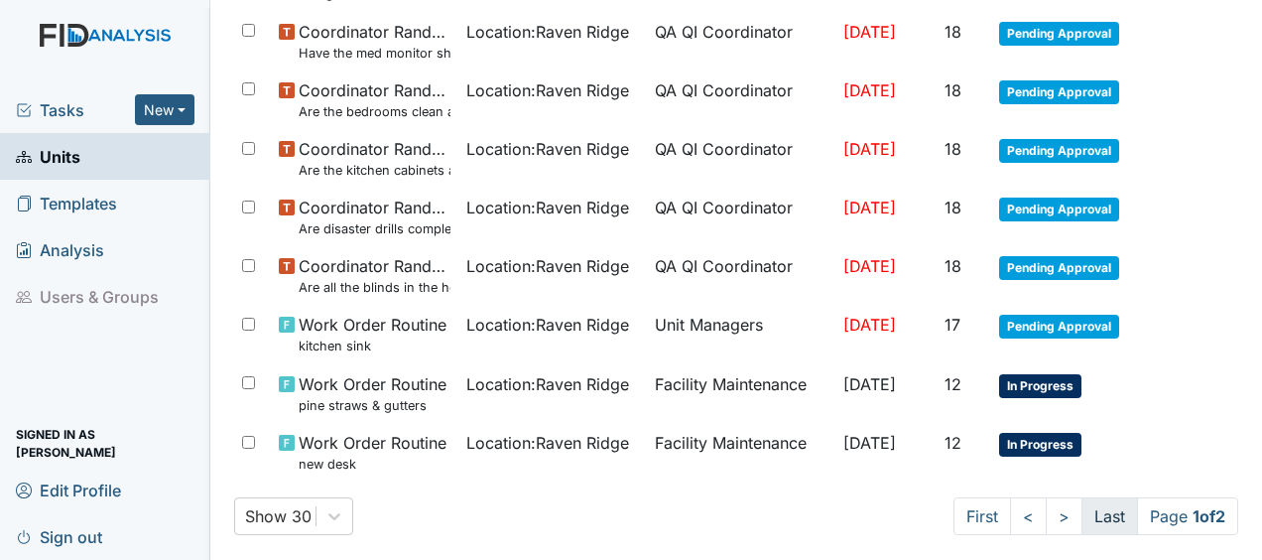
click at [1082, 507] on link "Last" at bounding box center [1110, 516] width 57 height 38
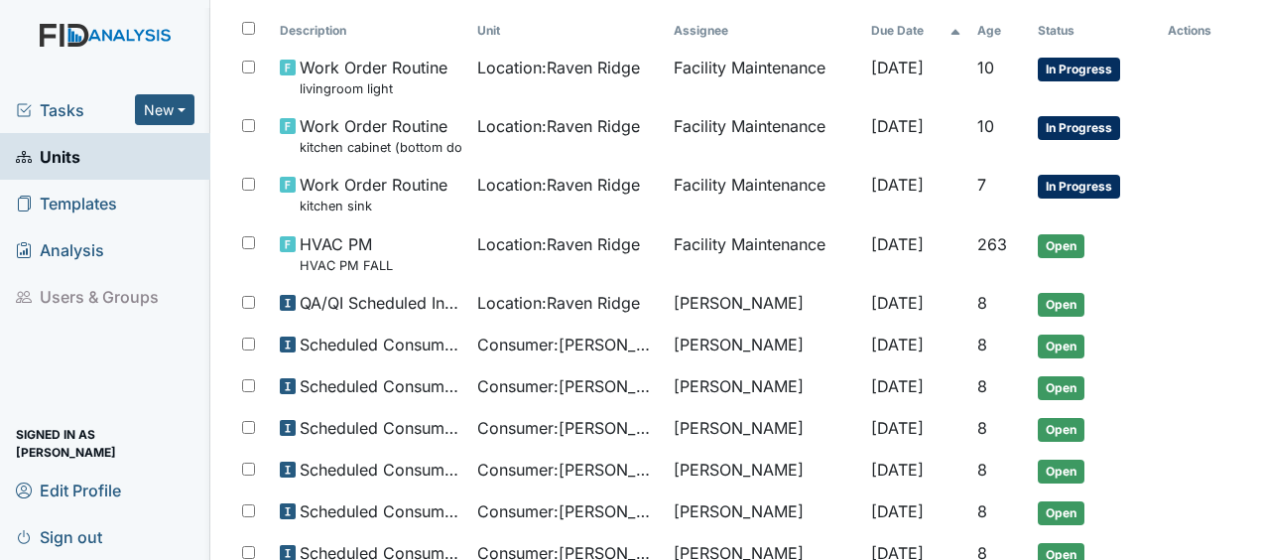
scroll to position [210, 0]
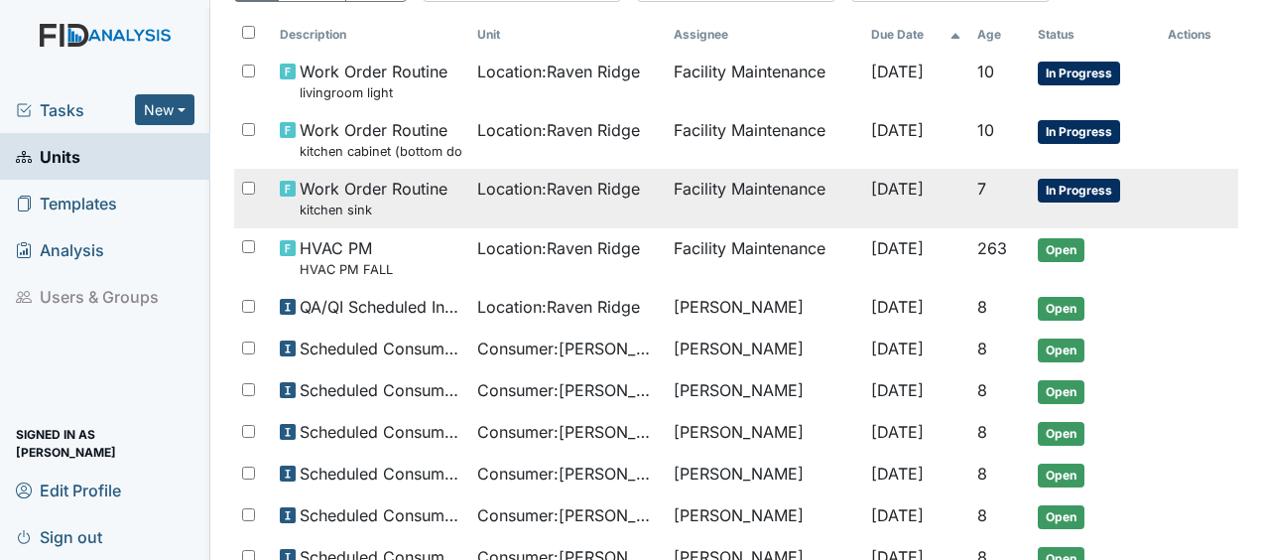
click at [617, 187] on span "Location : [GEOGRAPHIC_DATA]" at bounding box center [558, 189] width 163 height 24
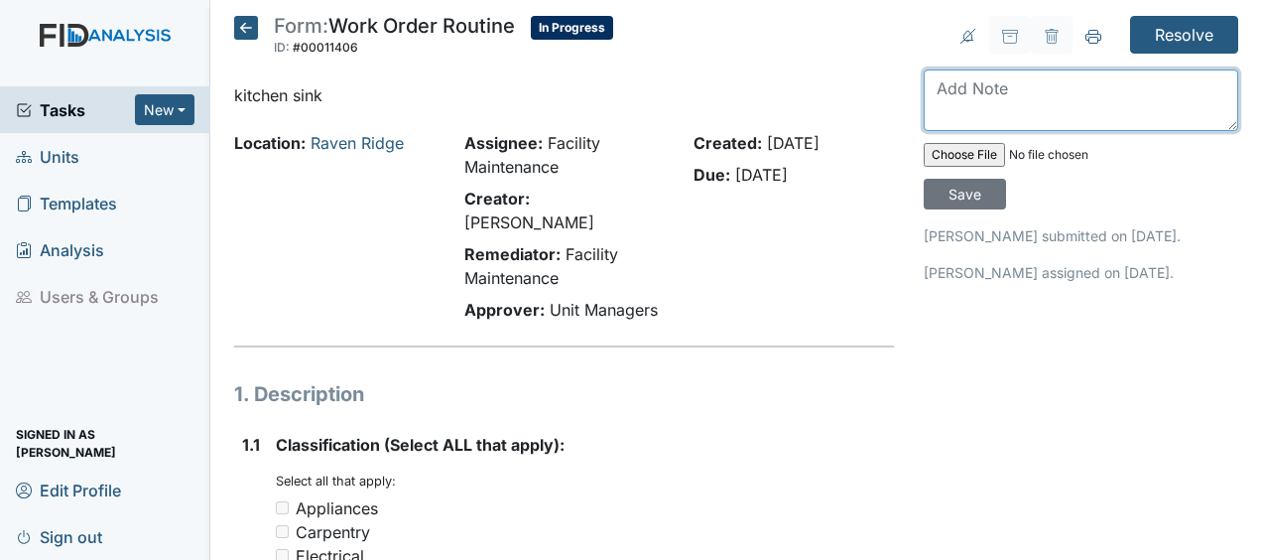
click at [959, 105] on textarea at bounding box center [1081, 100] width 315 height 62
type textarea "repaired JB"
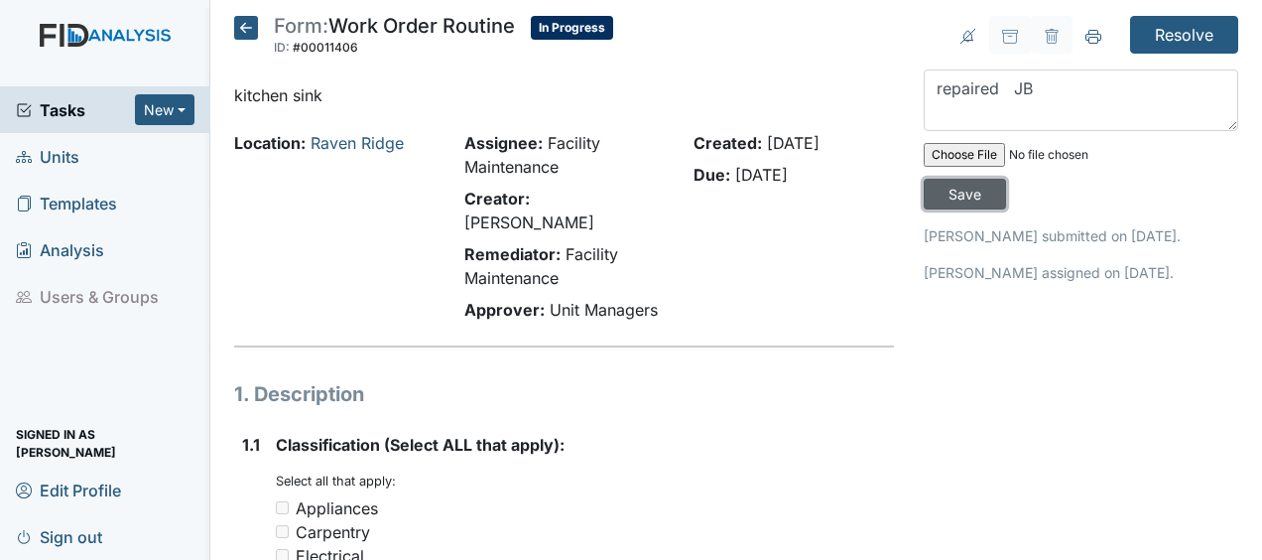
click at [953, 189] on input "Save" at bounding box center [965, 194] width 82 height 31
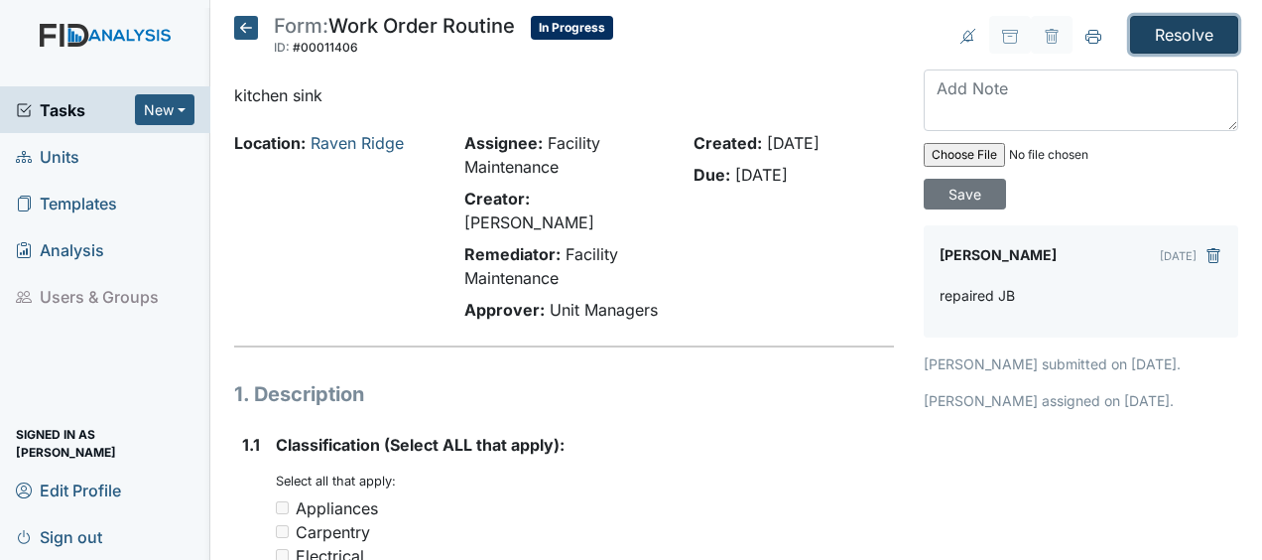
click at [1162, 24] on input "Resolve" at bounding box center [1184, 35] width 108 height 38
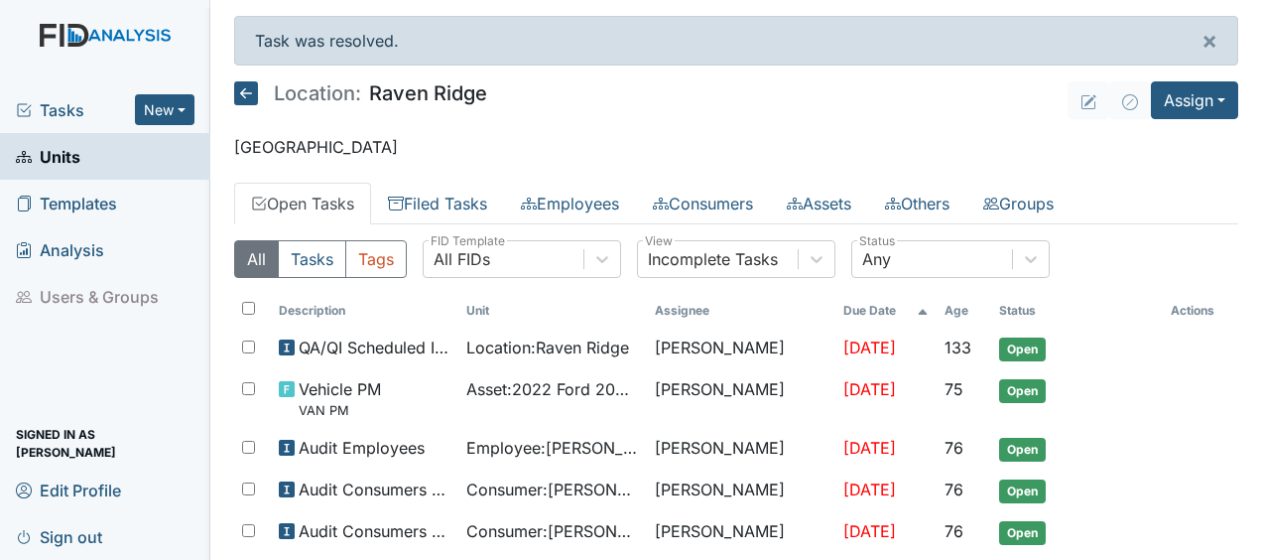
click at [248, 87] on icon at bounding box center [246, 93] width 24 height 24
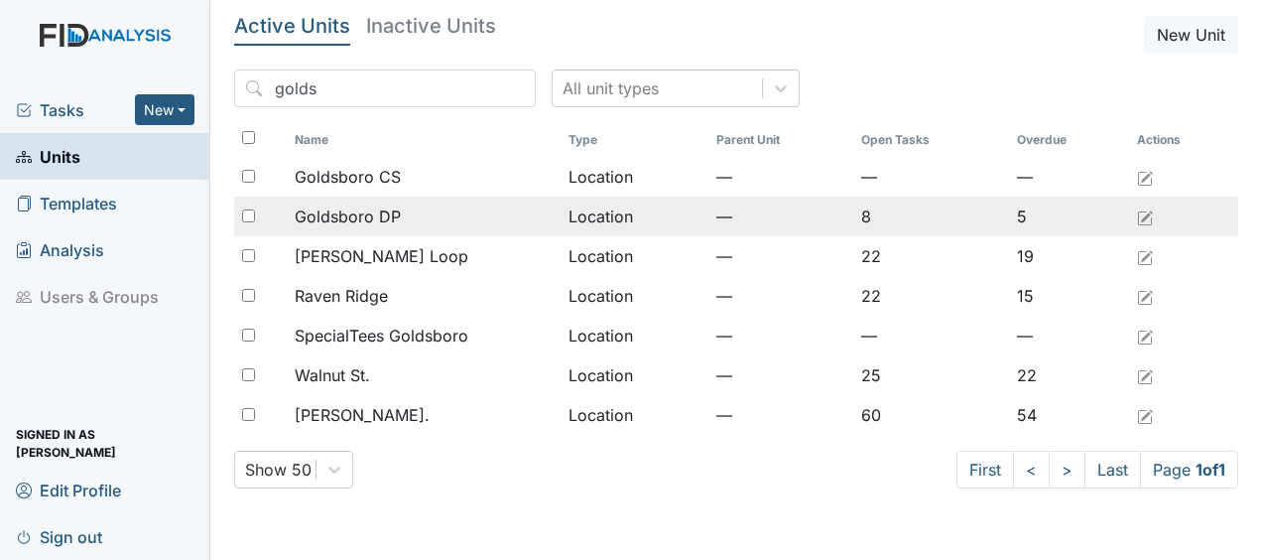
click at [388, 224] on span "Goldsboro DP" at bounding box center [348, 216] width 106 height 24
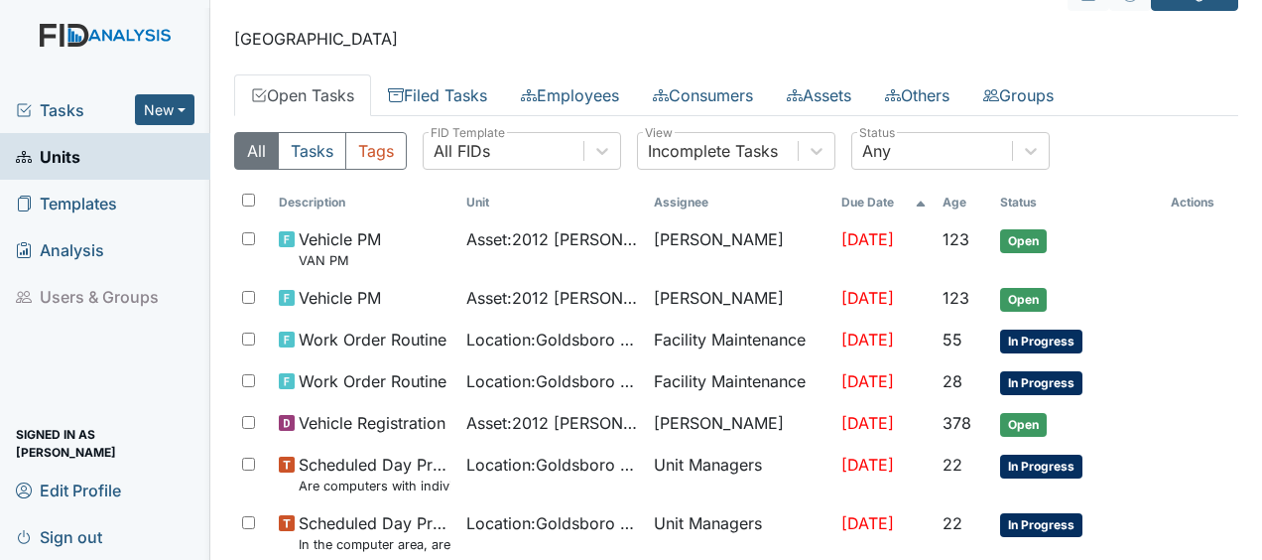
scroll to position [44, 0]
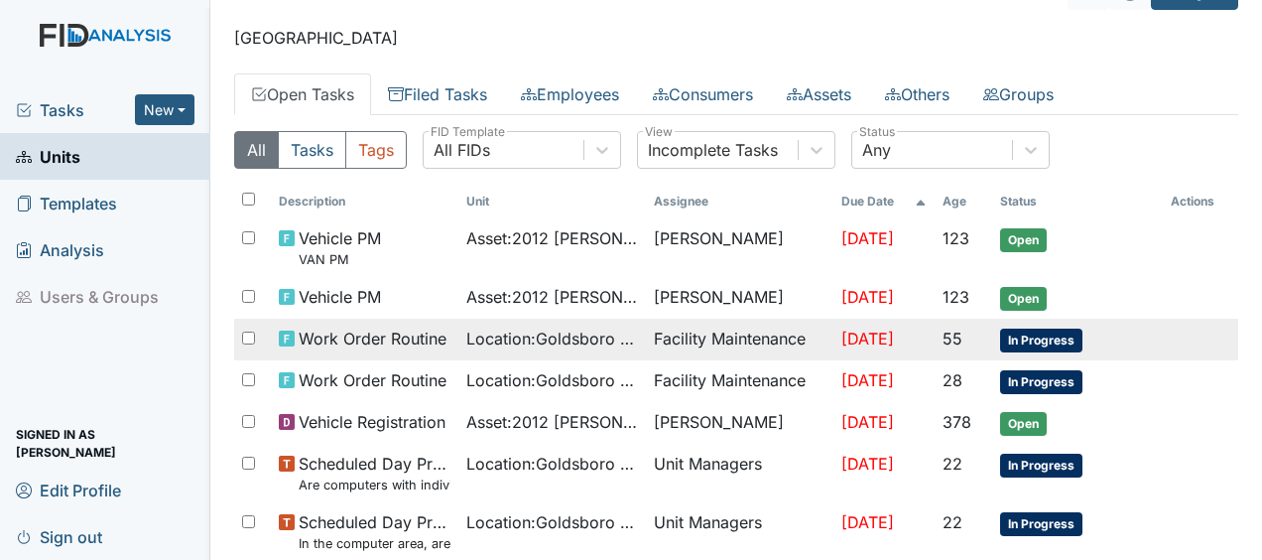
click at [395, 337] on span "Work Order Routine" at bounding box center [373, 338] width 148 height 24
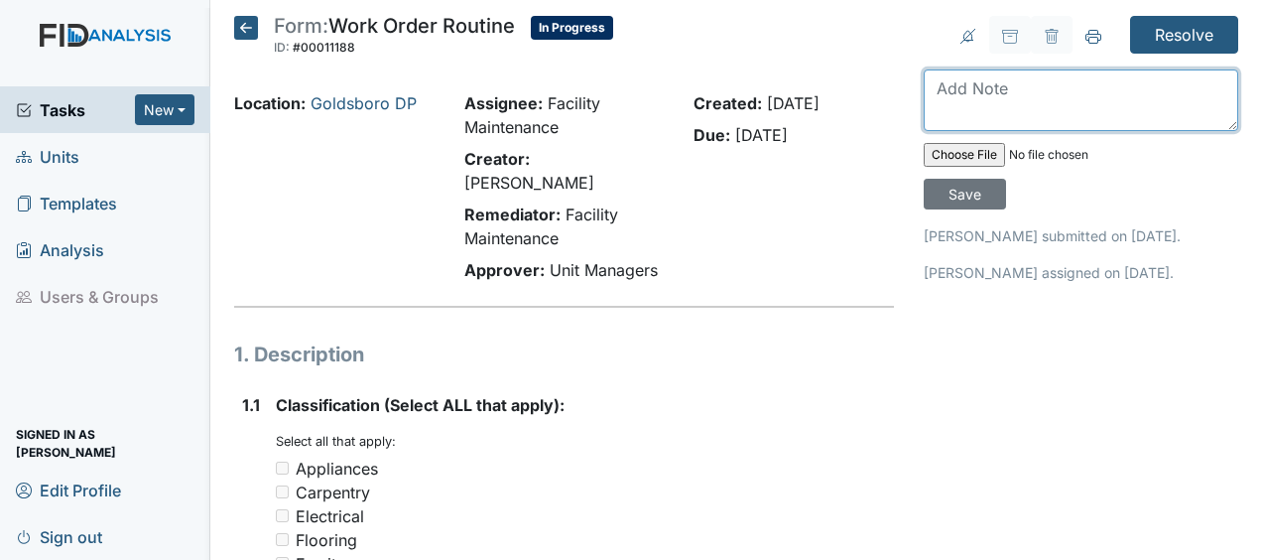
click at [927, 88] on textarea at bounding box center [1081, 100] width 315 height 62
click at [939, 93] on textarea "mounted fire extinguisher JB" at bounding box center [1081, 100] width 315 height 62
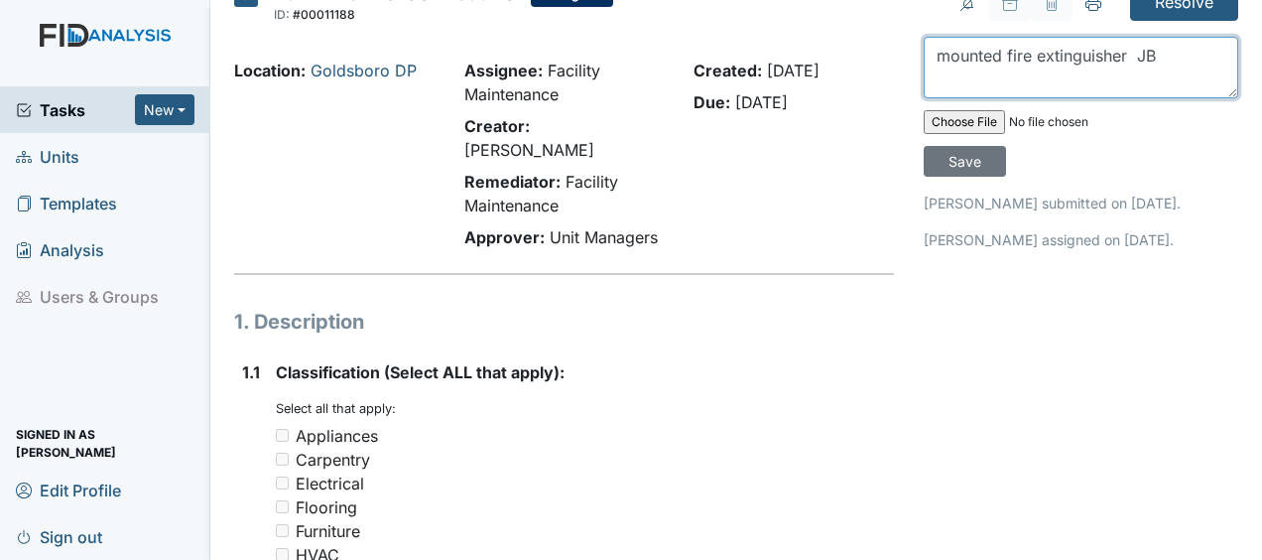
scroll to position [34, 0]
type textarea "mounted fire extinguisher JB"
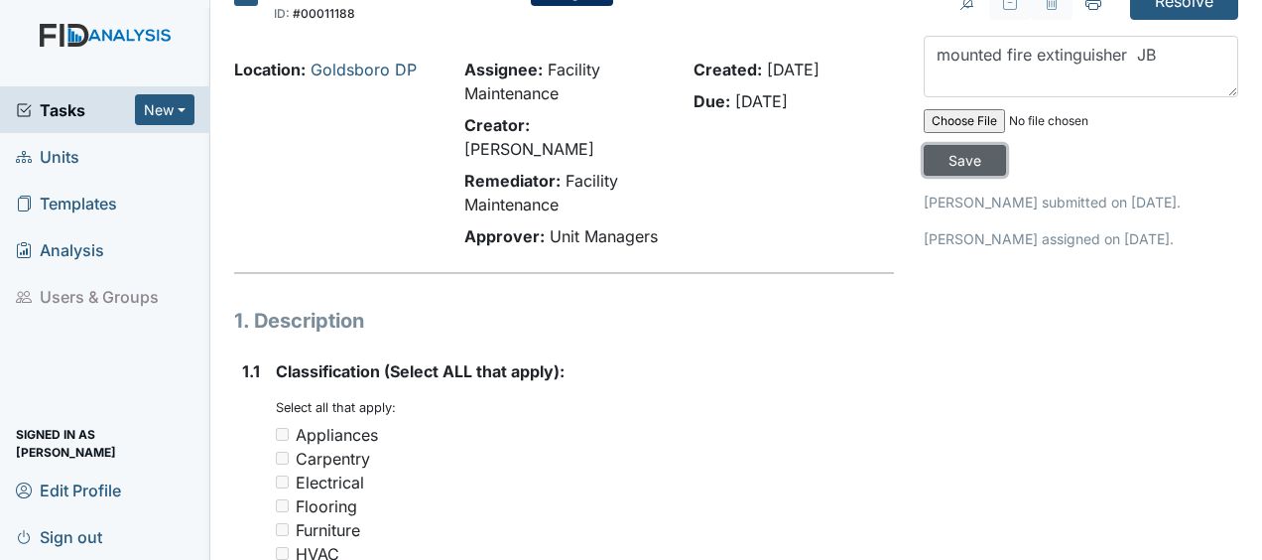
click at [957, 163] on input "Save" at bounding box center [965, 160] width 82 height 31
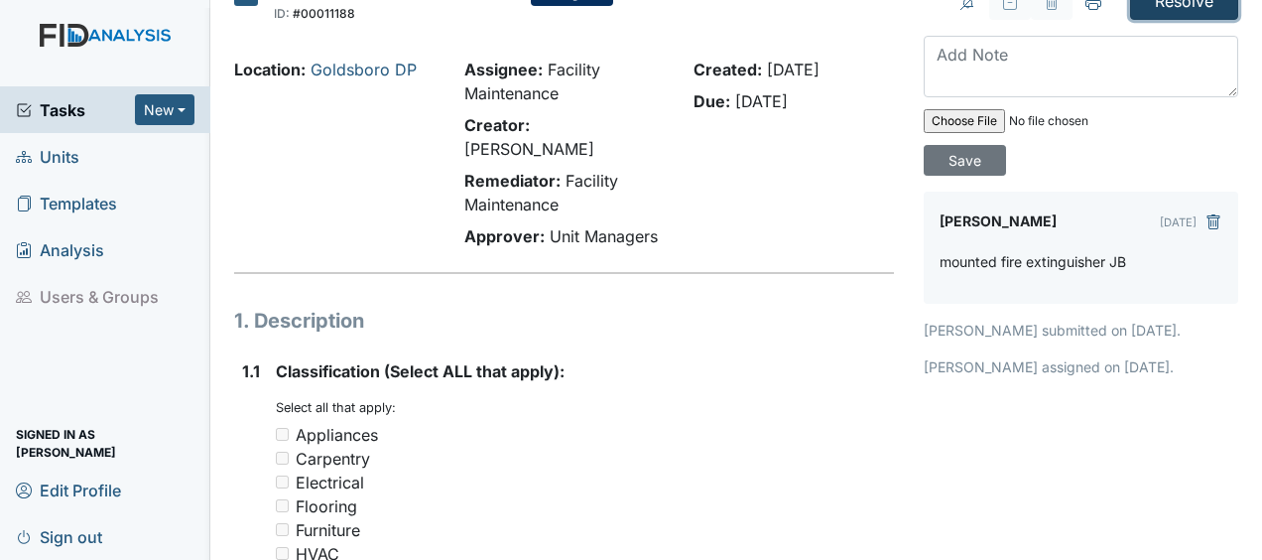
click at [1139, 8] on input "Resolve" at bounding box center [1184, 1] width 108 height 38
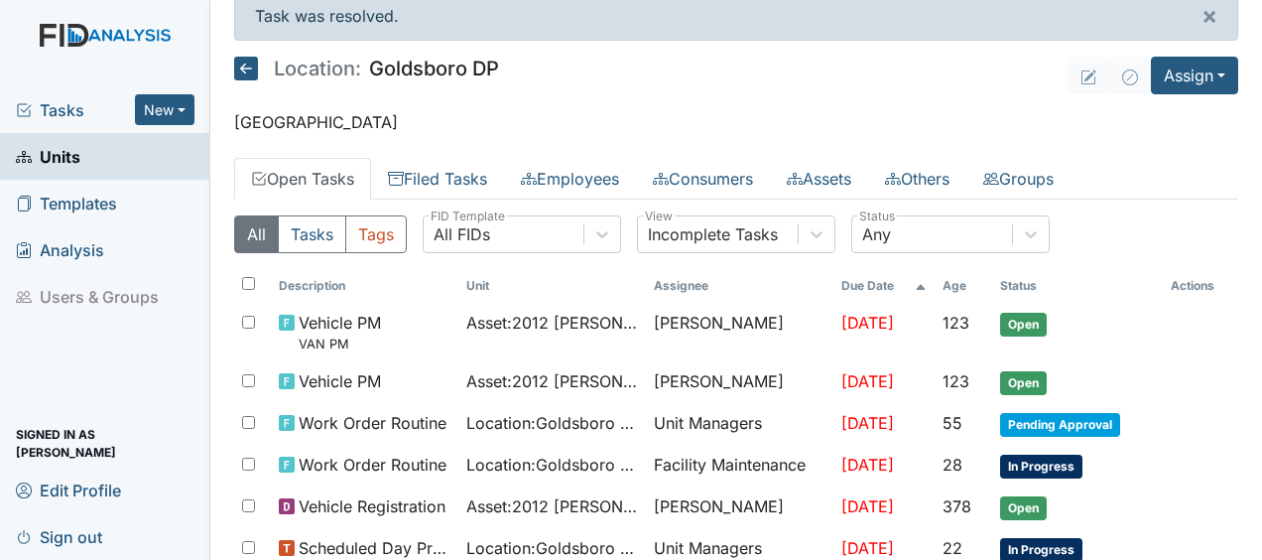
scroll to position [28, 0]
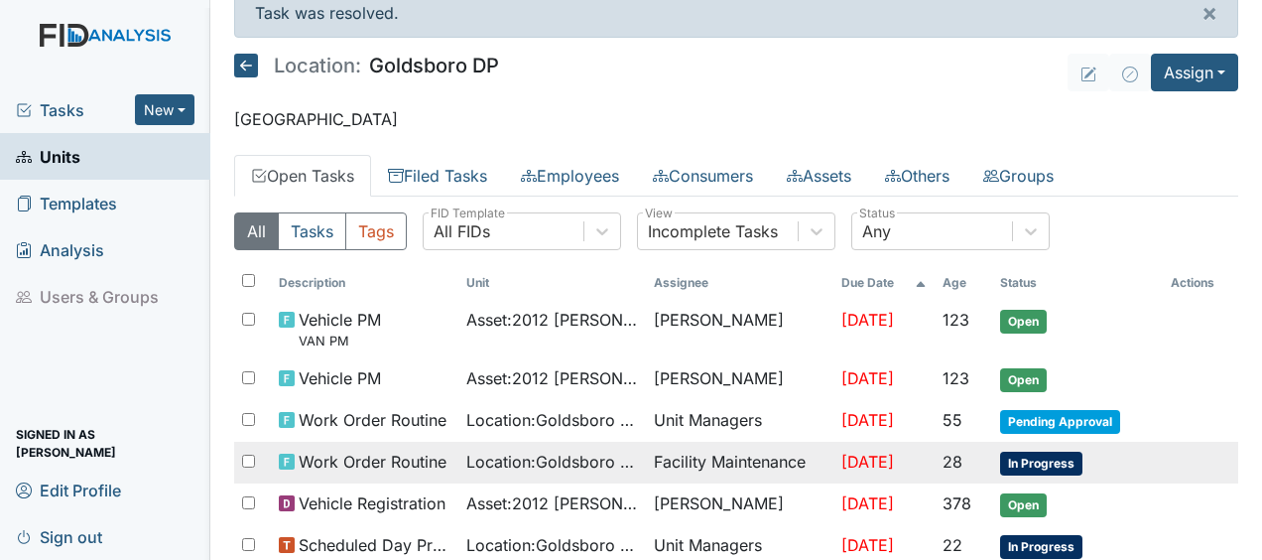
click at [712, 463] on td "Facility Maintenance" at bounding box center [740, 463] width 188 height 42
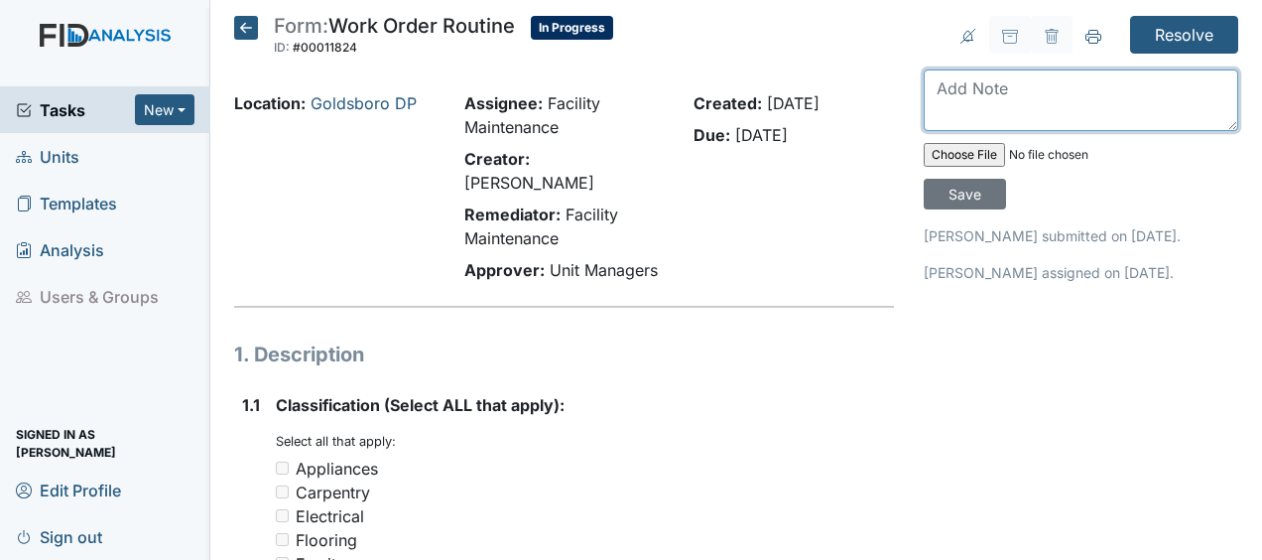
click at [934, 97] on textarea at bounding box center [1081, 100] width 315 height 62
type textarea "replaced batteries JB"
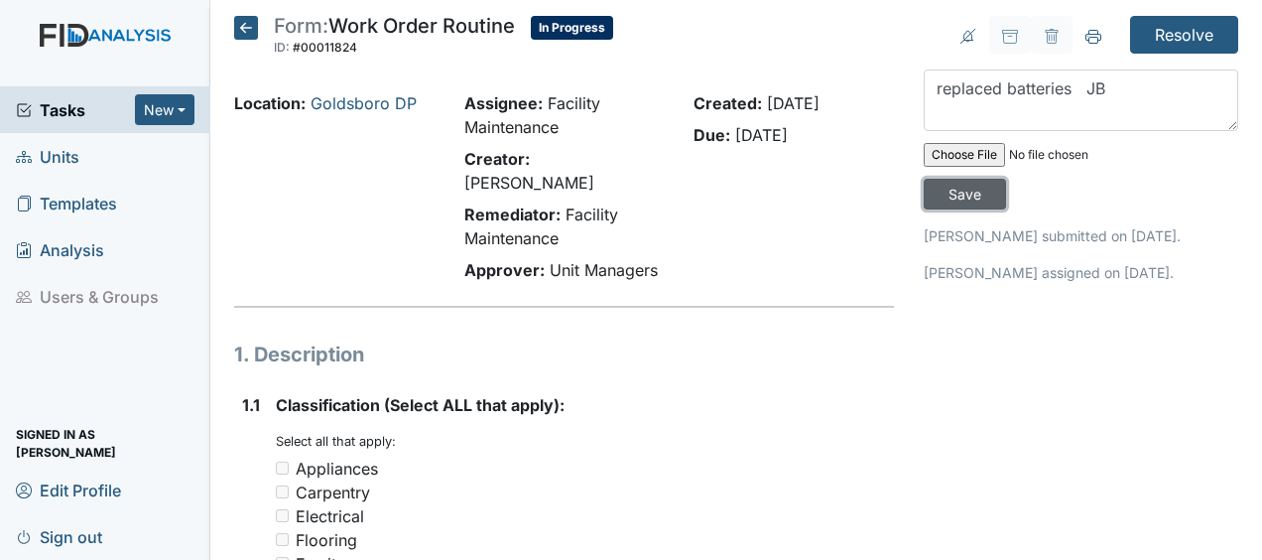
click at [952, 195] on input "Save" at bounding box center [965, 194] width 82 height 31
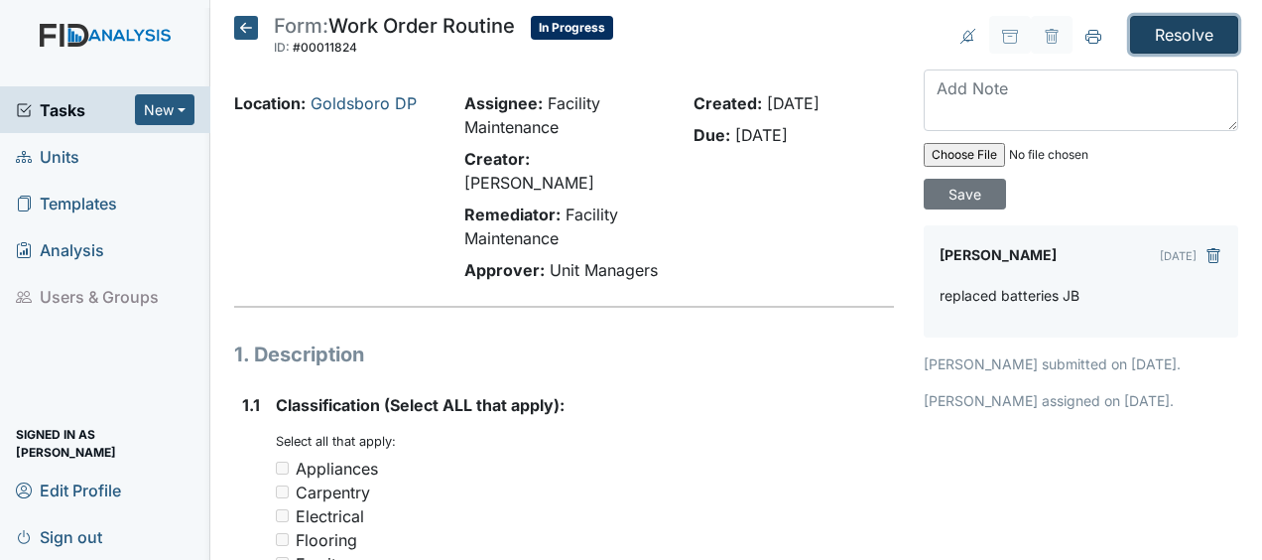
click at [1167, 36] on input "Resolve" at bounding box center [1184, 35] width 108 height 38
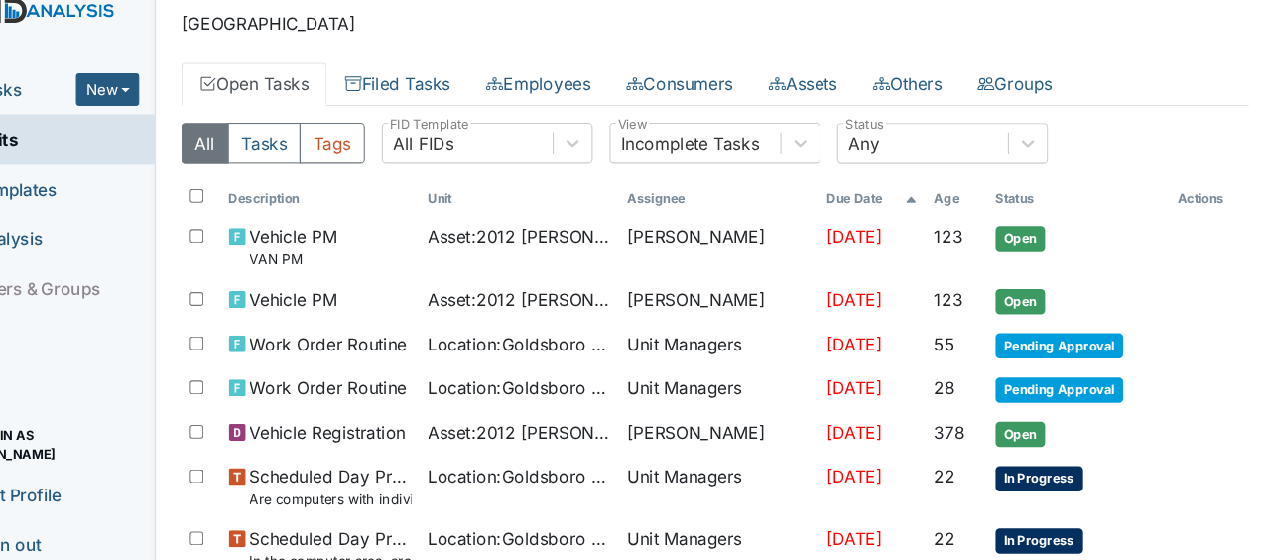
scroll to position [97, 0]
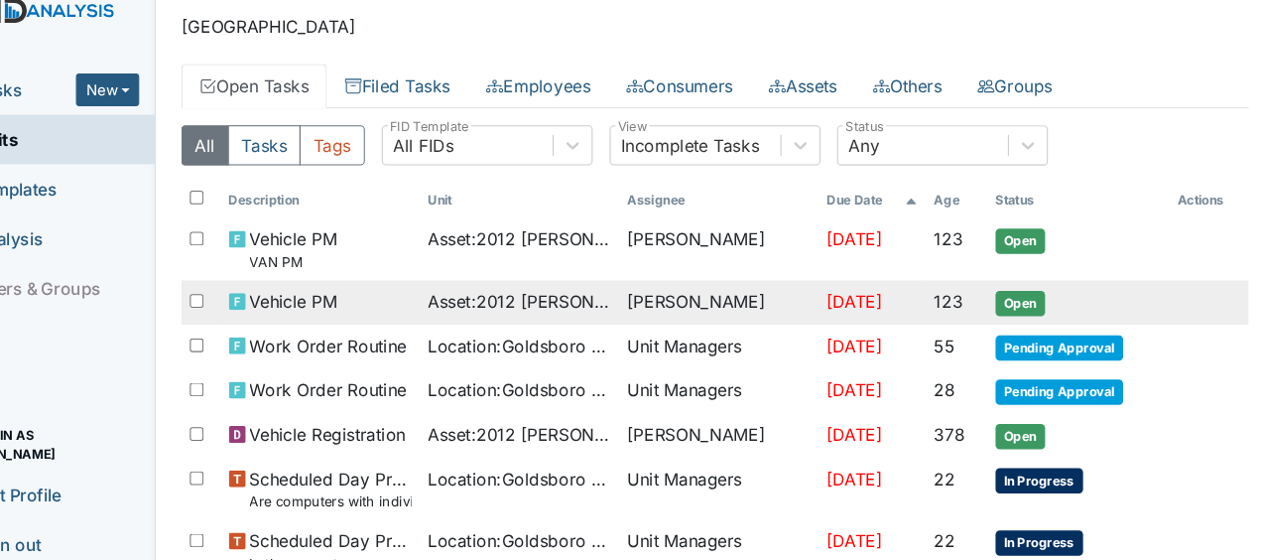
click at [766, 306] on td "[PERSON_NAME]" at bounding box center [740, 310] width 188 height 42
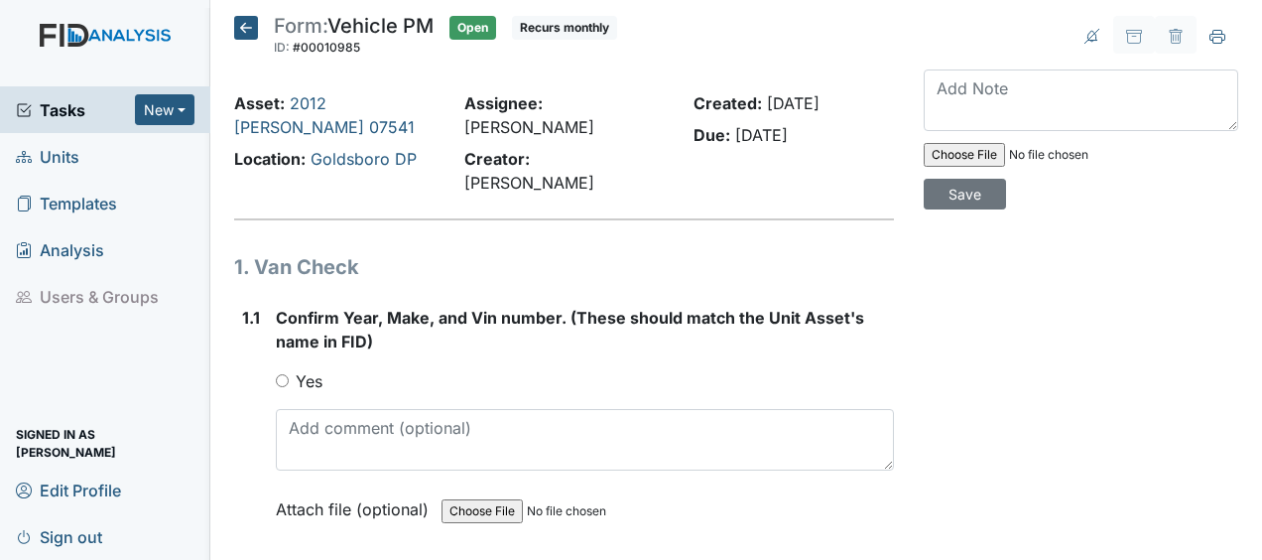
click at [280, 374] on input "Yes" at bounding box center [282, 380] width 13 height 13
radio input "true"
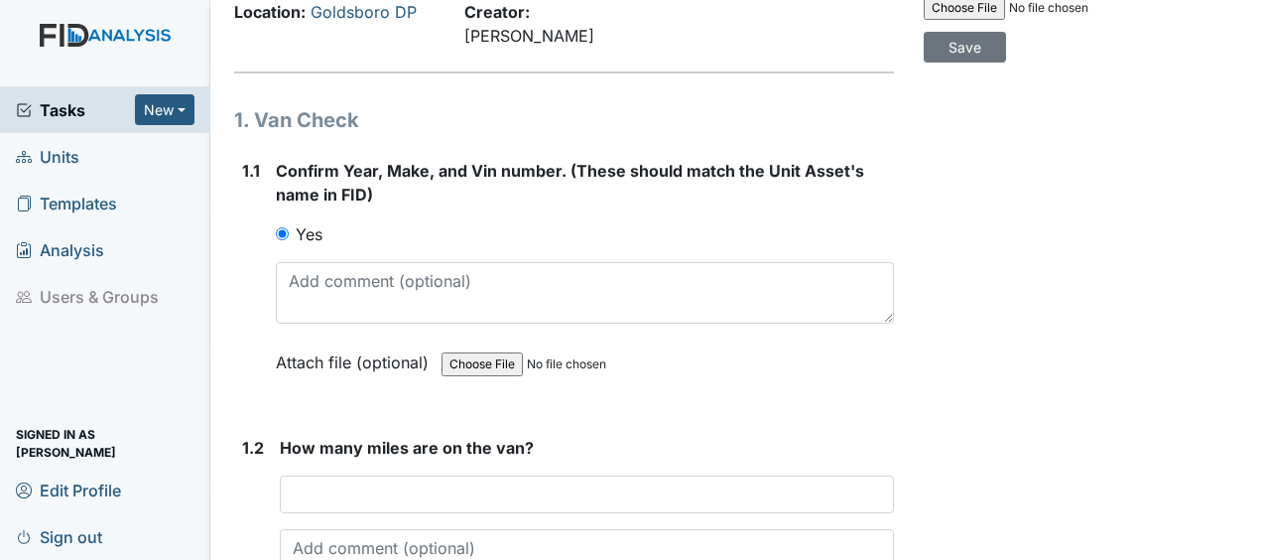
scroll to position [171, 0]
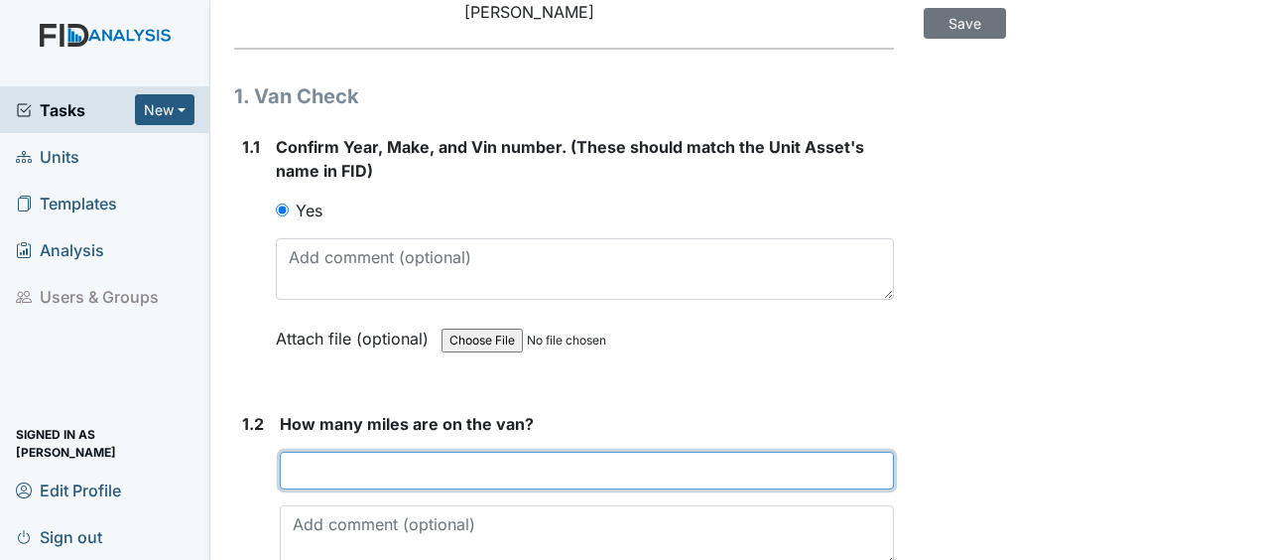
click at [290, 451] on input "number" at bounding box center [587, 470] width 614 height 38
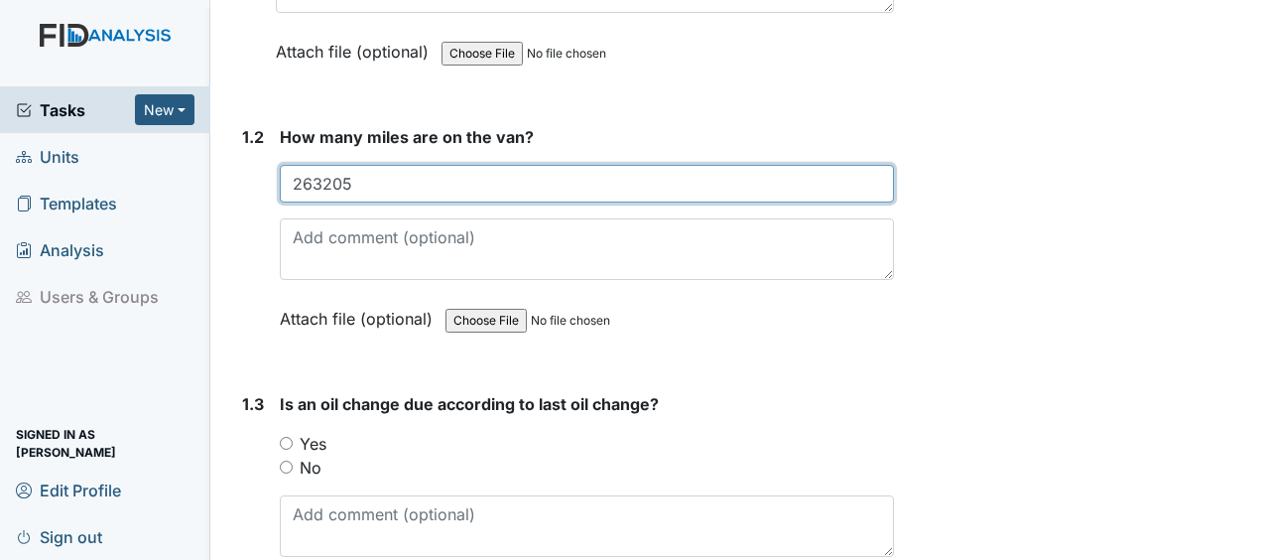
scroll to position [458, 0]
type input "263205"
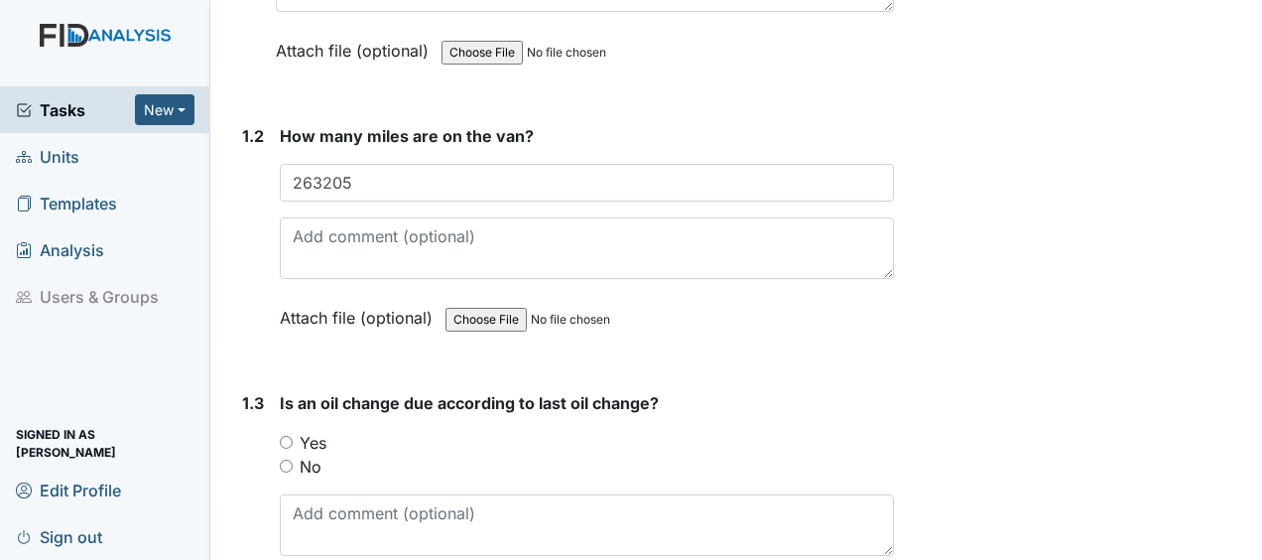
click at [286, 436] on input "Yes" at bounding box center [286, 442] width 13 height 13
radio input "true"
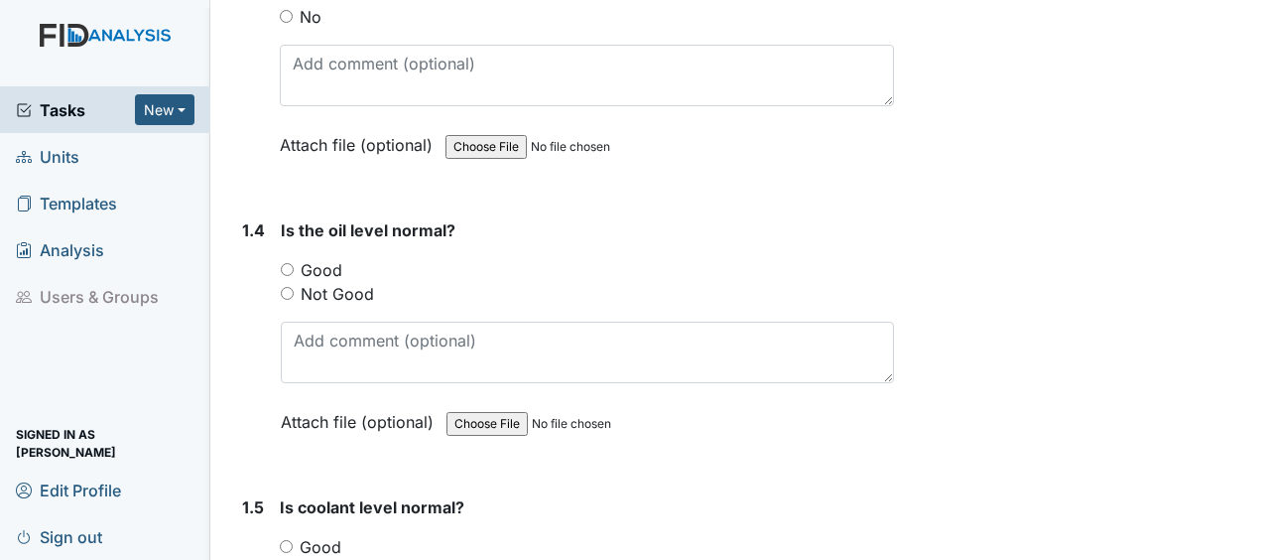
scroll to position [911, 0]
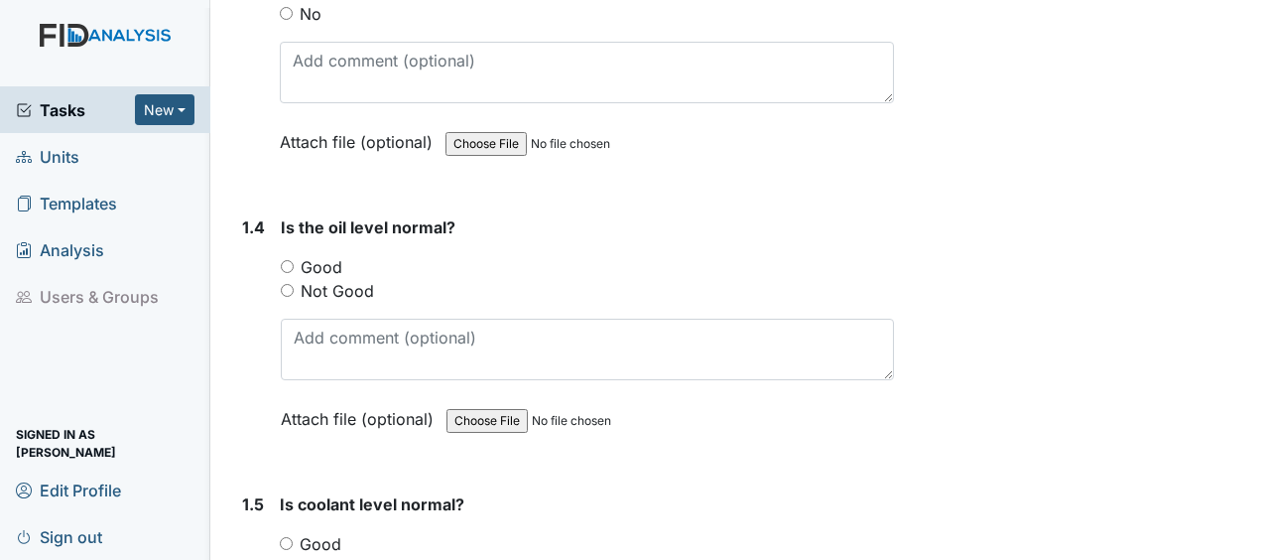
click at [292, 260] on input "Good" at bounding box center [287, 266] width 13 height 13
radio input "true"
click at [288, 532] on div "Good" at bounding box center [587, 544] width 614 height 24
click at [285, 537] on input "Good" at bounding box center [286, 543] width 13 height 13
radio input "true"
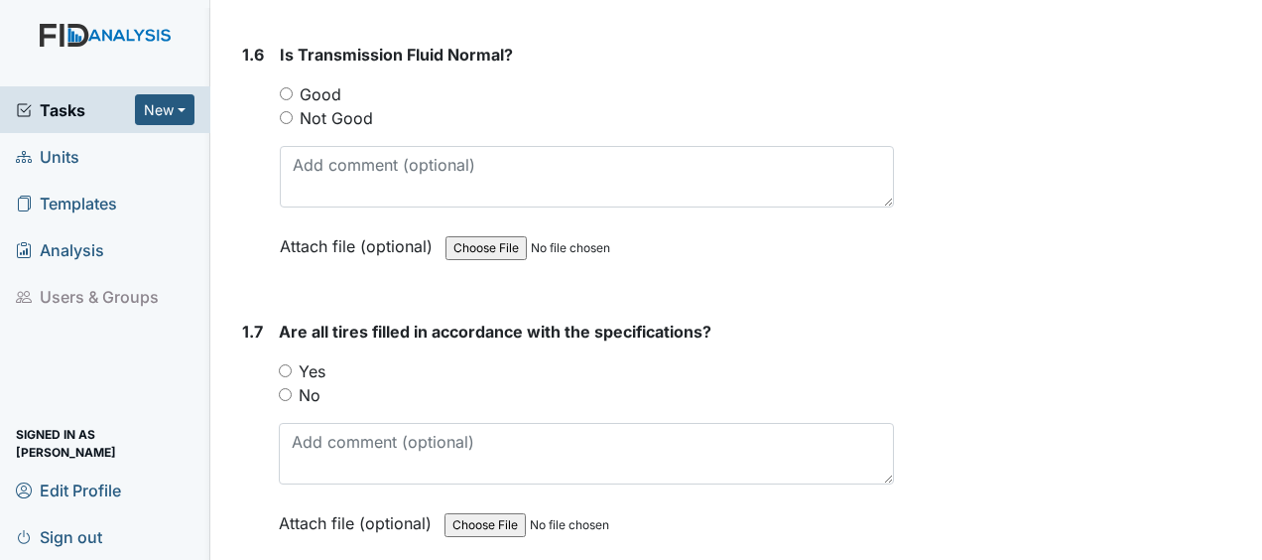
scroll to position [1628, 0]
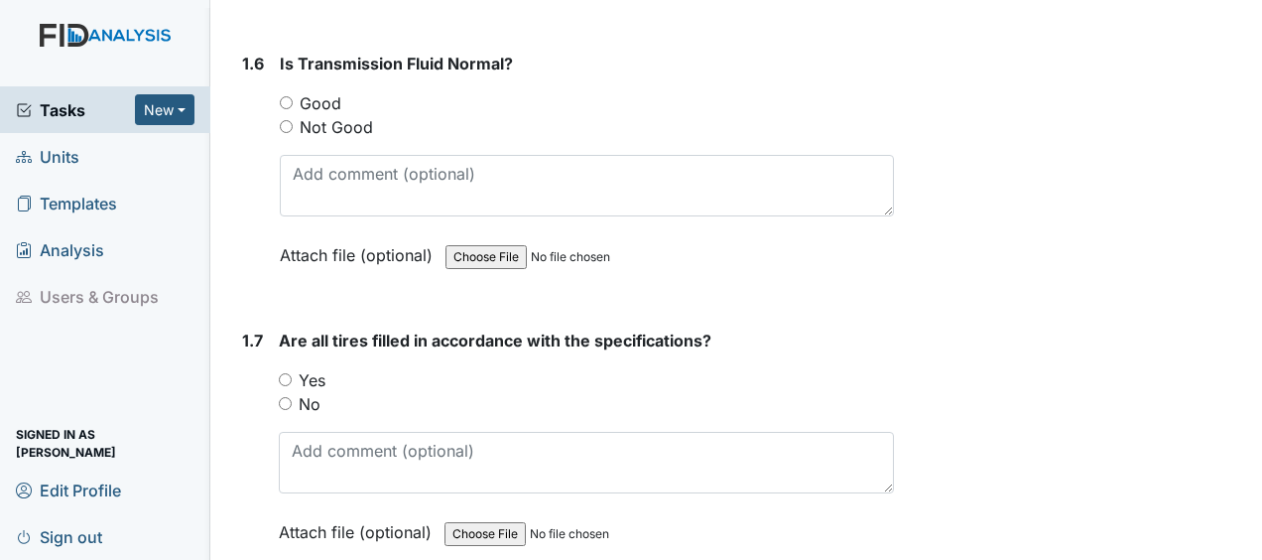
click at [287, 96] on input "Good" at bounding box center [286, 102] width 13 height 13
radio input "true"
click at [283, 373] on input "Yes" at bounding box center [285, 379] width 13 height 13
radio input "true"
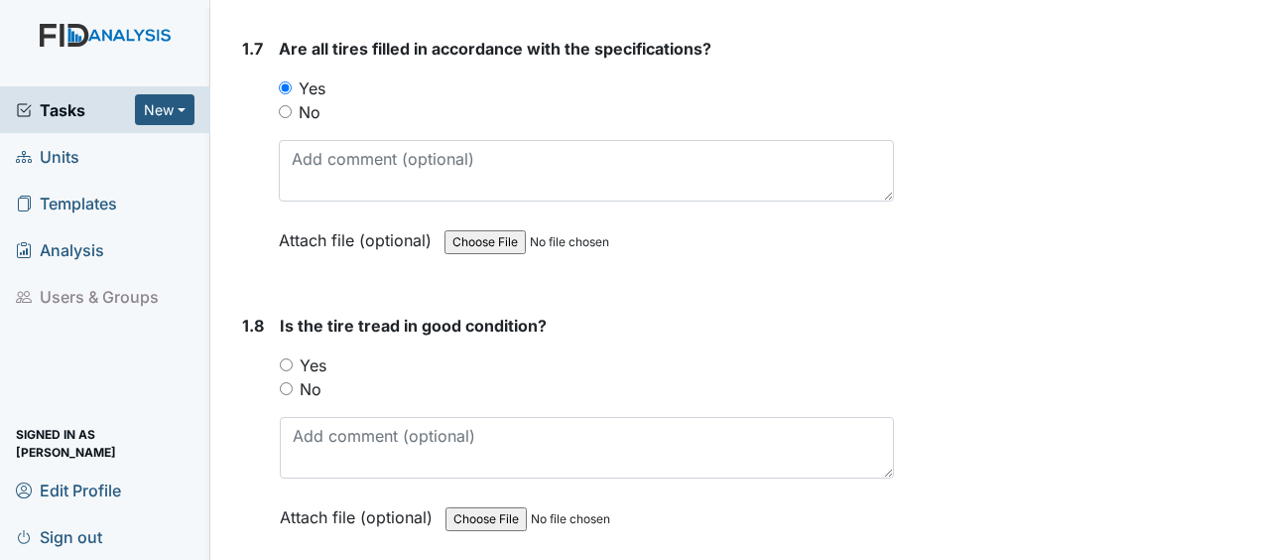
scroll to position [1982, 0]
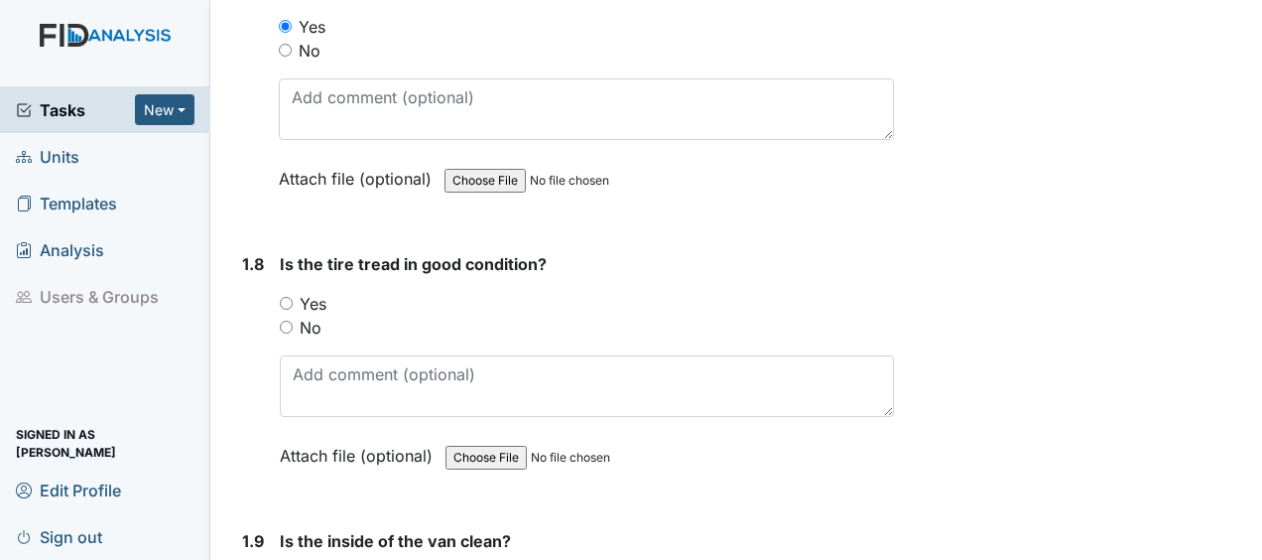
click at [284, 297] on input "Yes" at bounding box center [286, 303] width 13 height 13
radio input "true"
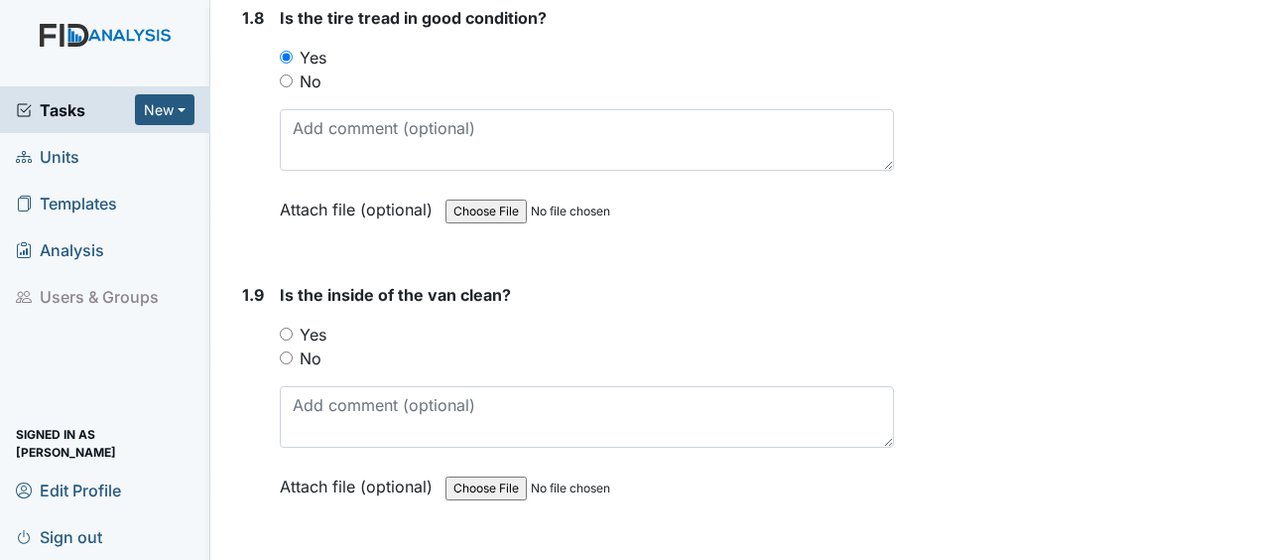
scroll to position [2229, 0]
click at [289, 350] on input "No" at bounding box center [286, 356] width 13 height 13
radio input "true"
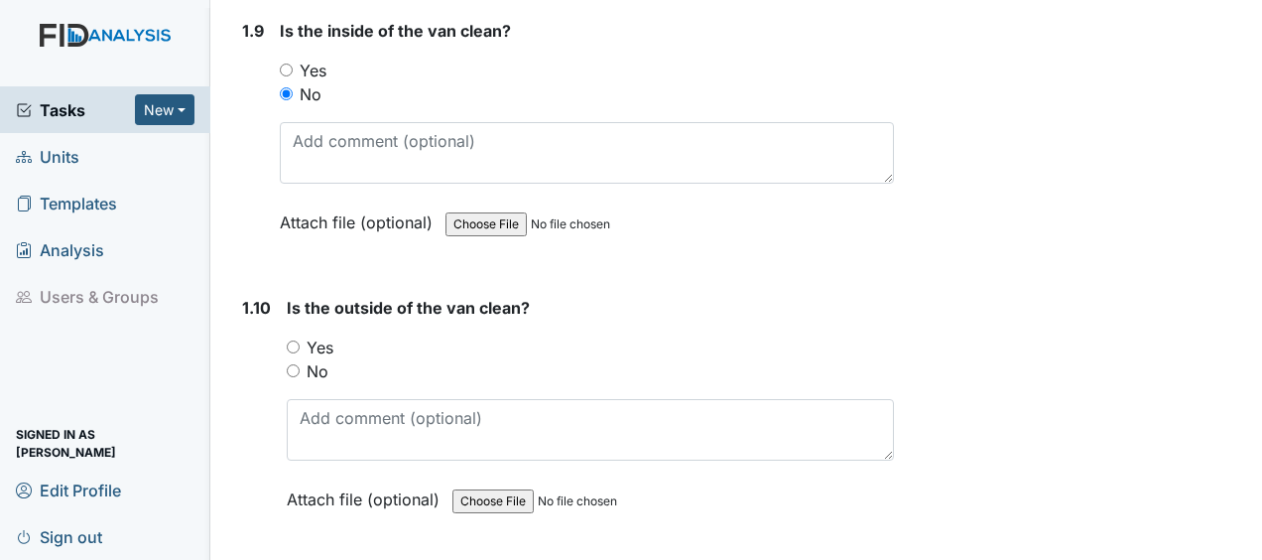
scroll to position [2490, 0]
click at [292, 366] on input "No" at bounding box center [293, 372] width 13 height 13
radio input "true"
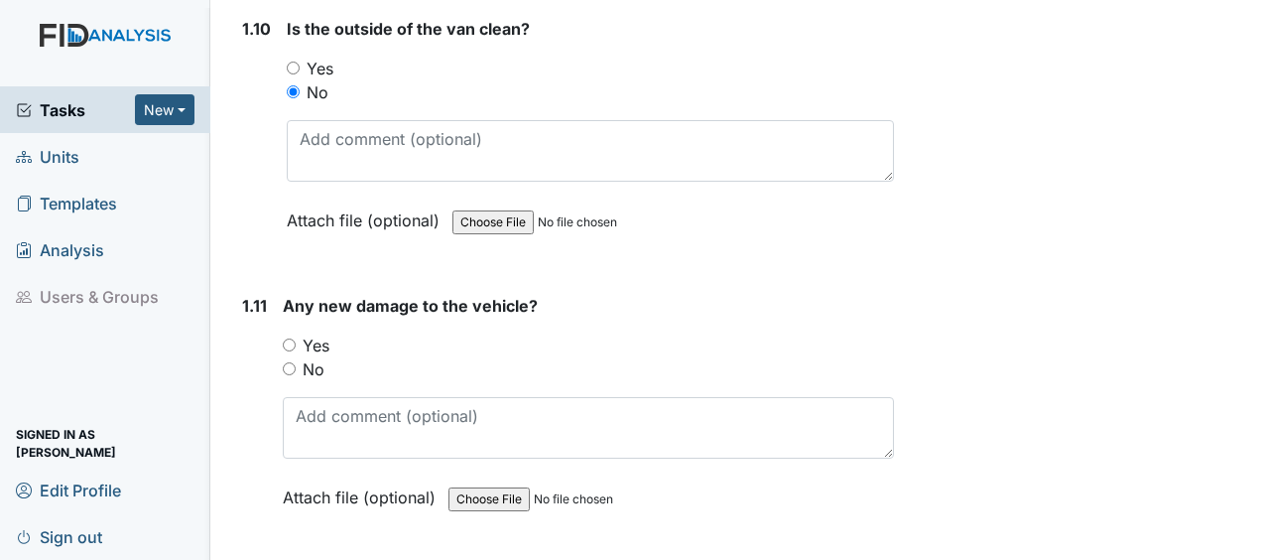
scroll to position [2772, 0]
click at [285, 360] on input "No" at bounding box center [289, 366] width 13 height 13
radio input "true"
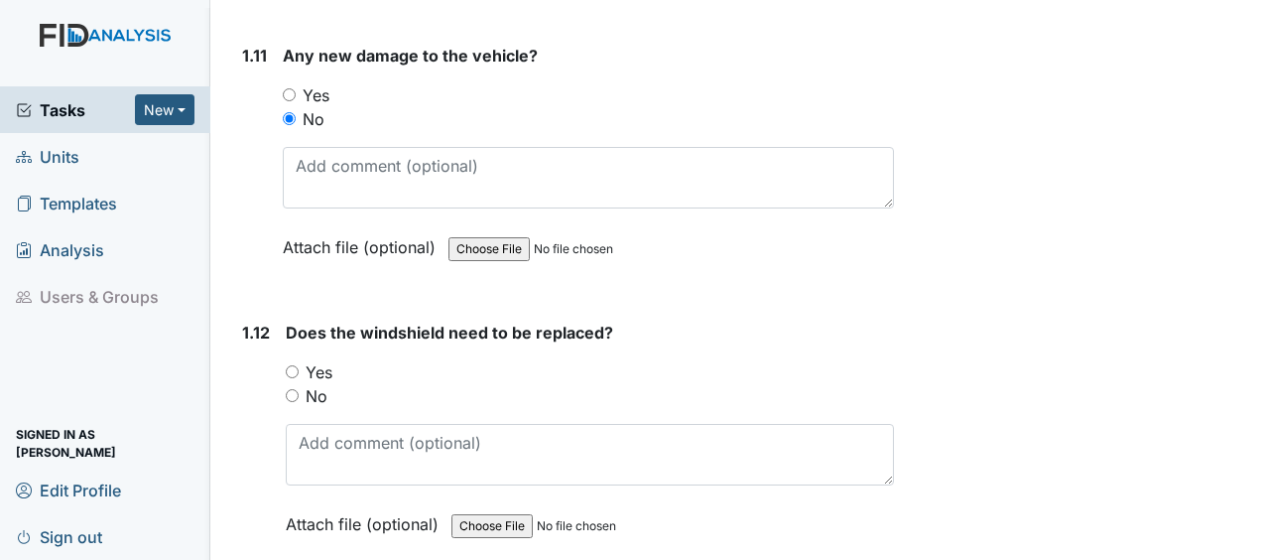
scroll to position [3039, 0]
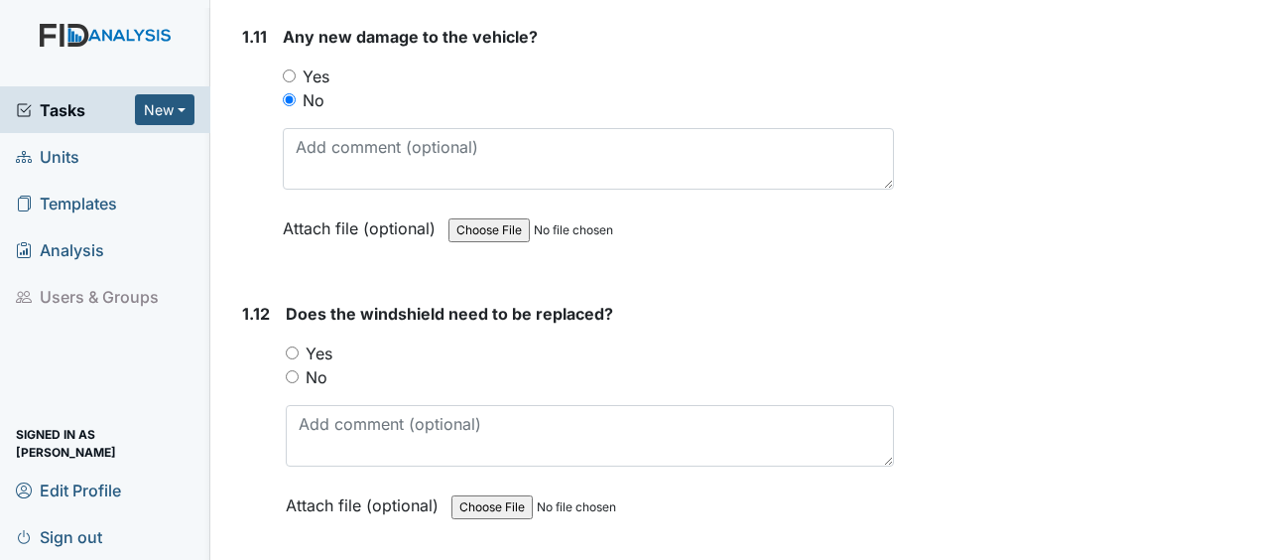
click at [292, 370] on input "No" at bounding box center [292, 376] width 13 height 13
radio input "true"
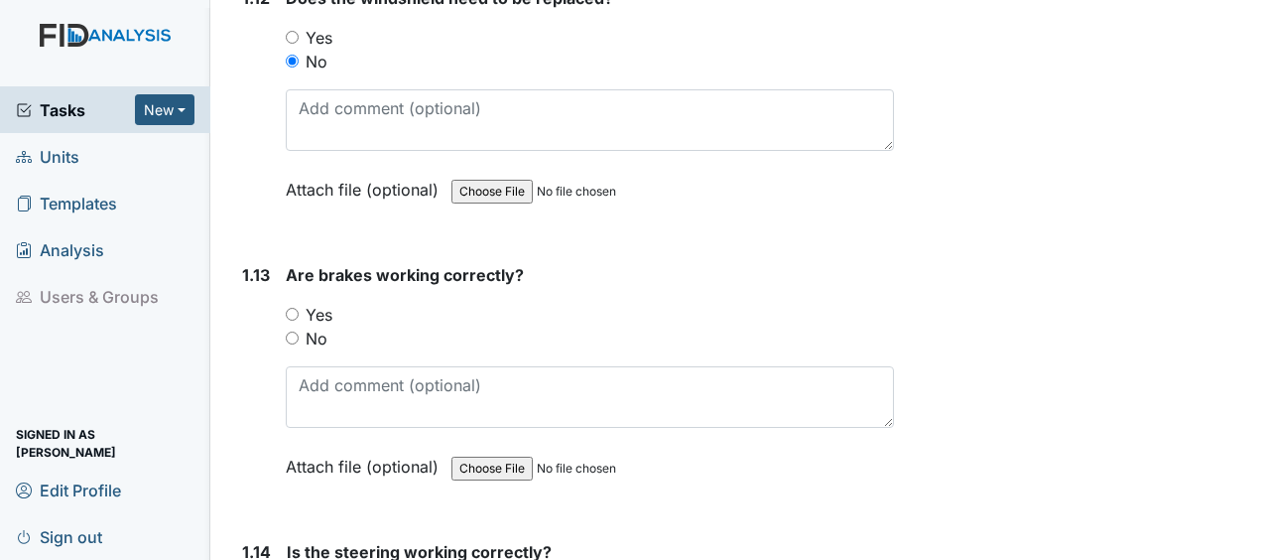
scroll to position [3356, 0]
click at [294, 307] on input "Yes" at bounding box center [292, 313] width 13 height 13
radio input "true"
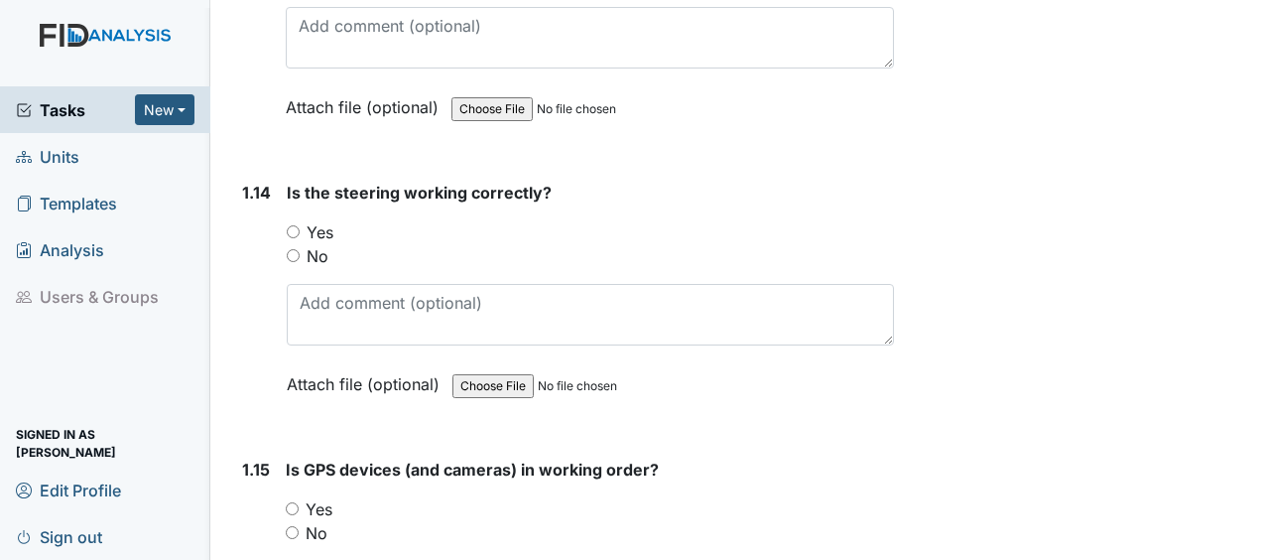
scroll to position [3715, 0]
click at [292, 224] on input "Yes" at bounding box center [293, 230] width 13 height 13
radio input "true"
click at [287, 525] on input "No" at bounding box center [292, 531] width 13 height 13
radio input "true"
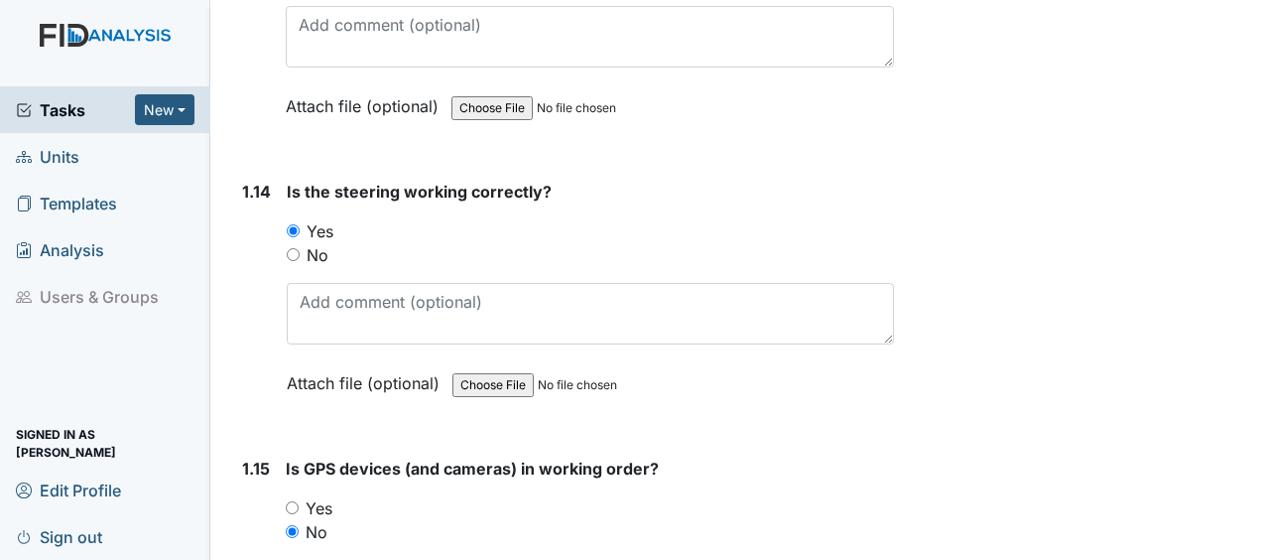
click at [287, 525] on input "No" at bounding box center [292, 531] width 13 height 13
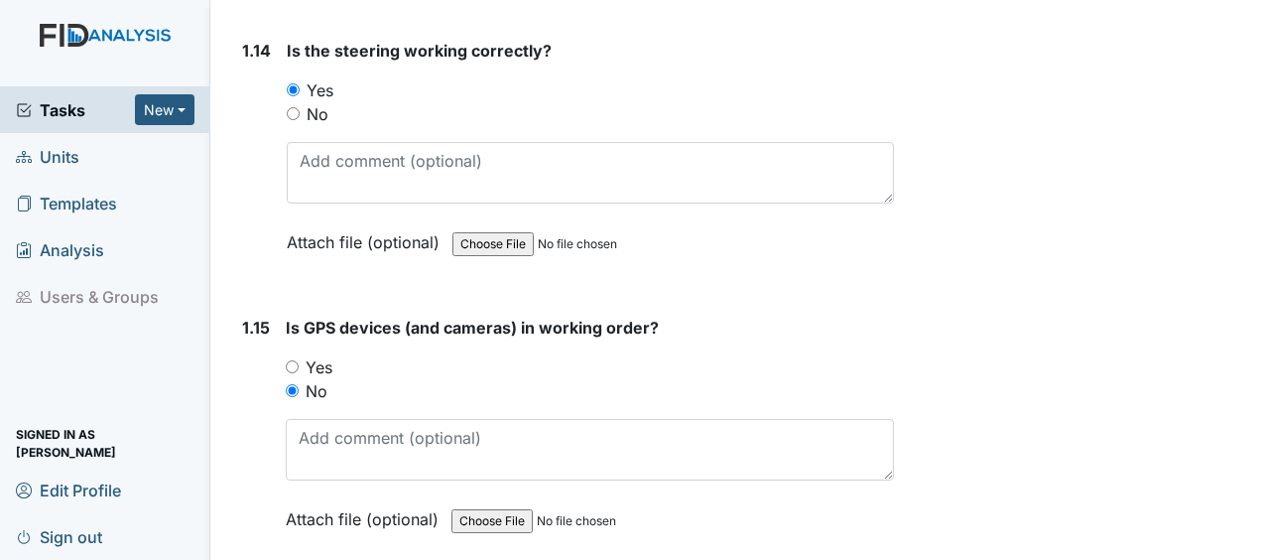
scroll to position [3893, 0]
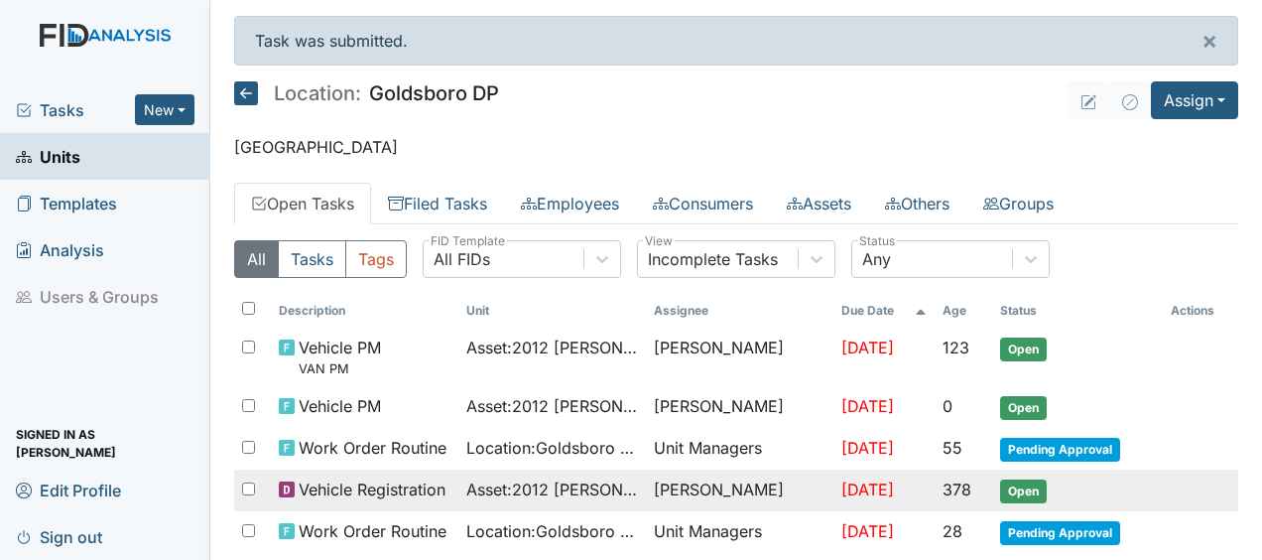
click at [388, 486] on span "Vehicle Registration" at bounding box center [372, 489] width 147 height 24
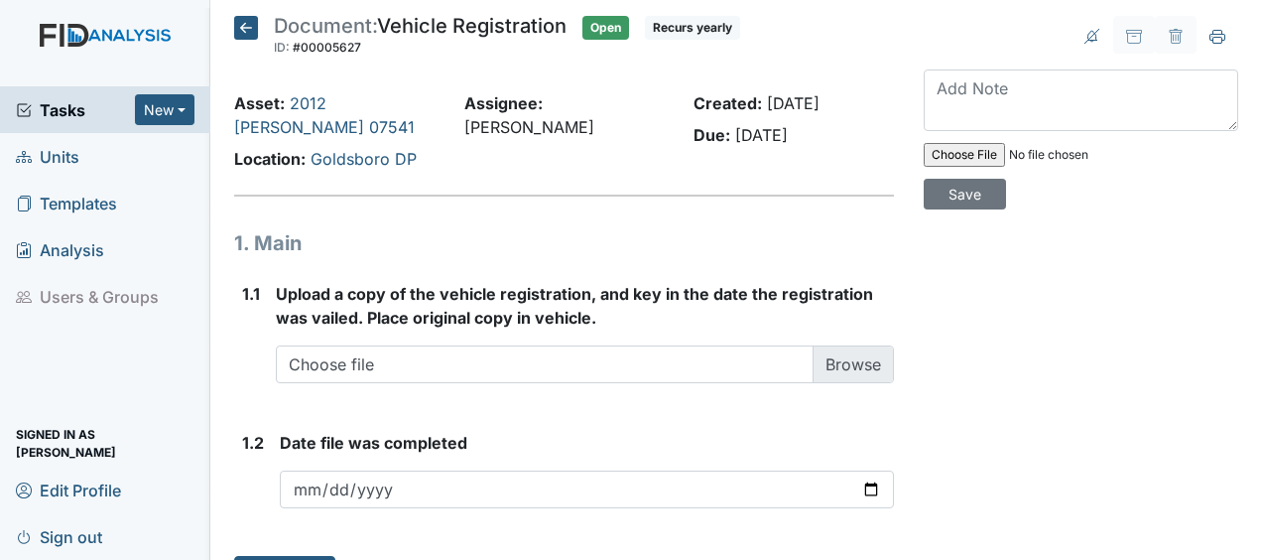
click at [248, 28] on icon at bounding box center [246, 28] width 24 height 24
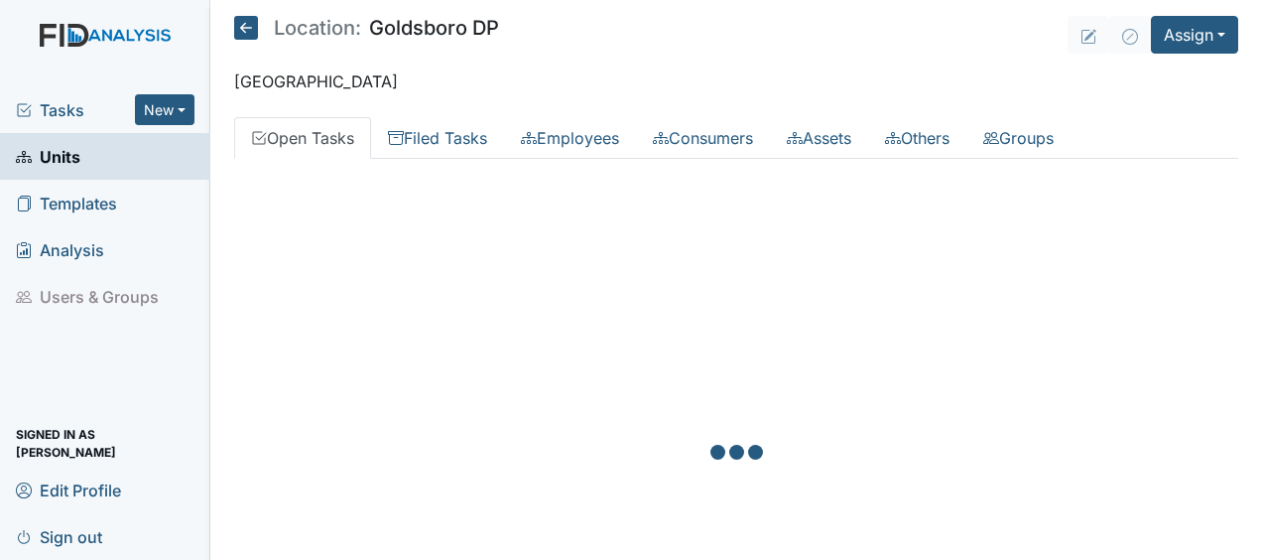
click at [248, 28] on icon at bounding box center [246, 28] width 24 height 24
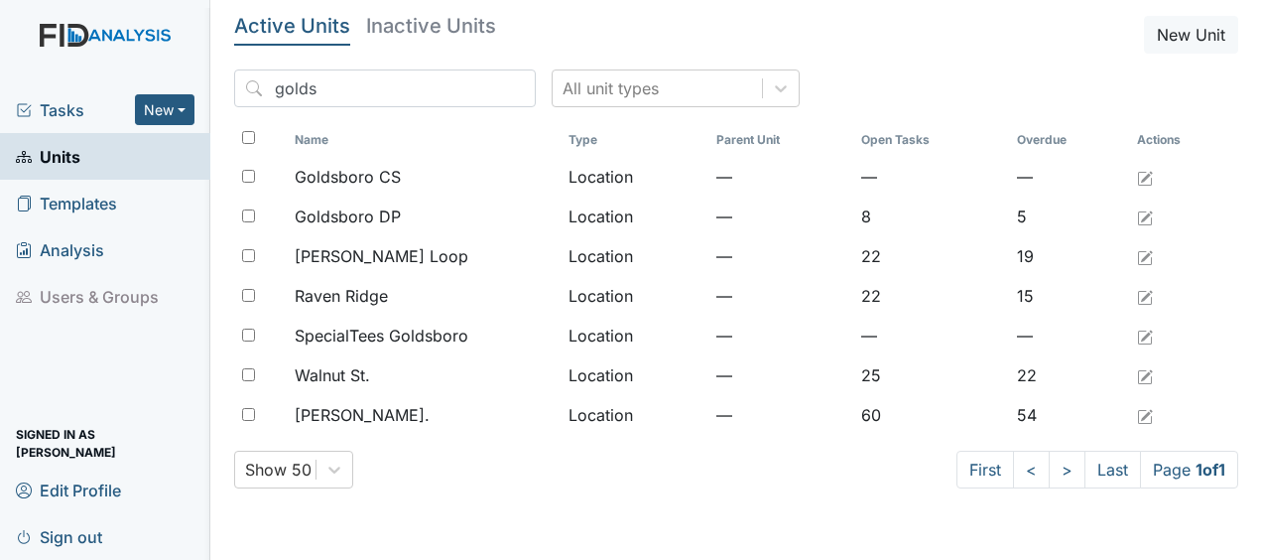
click at [248, 28] on h5 "Active Units" at bounding box center [292, 26] width 116 height 20
click at [474, 86] on input "golds" at bounding box center [385, 88] width 302 height 38
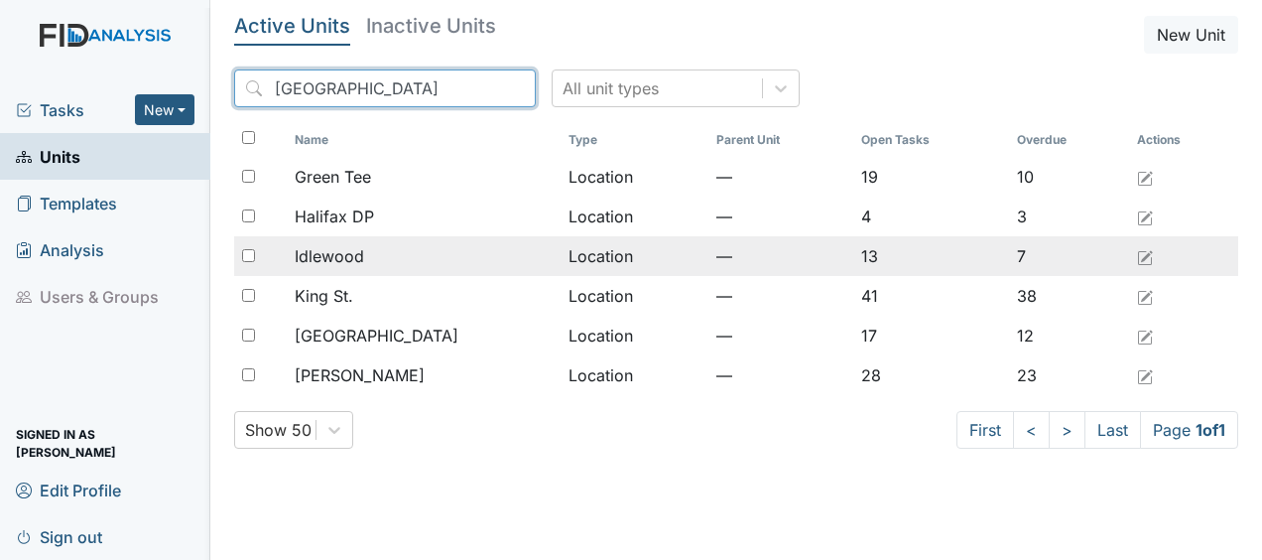
type input "halifax"
click at [561, 258] on td "Location" at bounding box center [635, 256] width 148 height 40
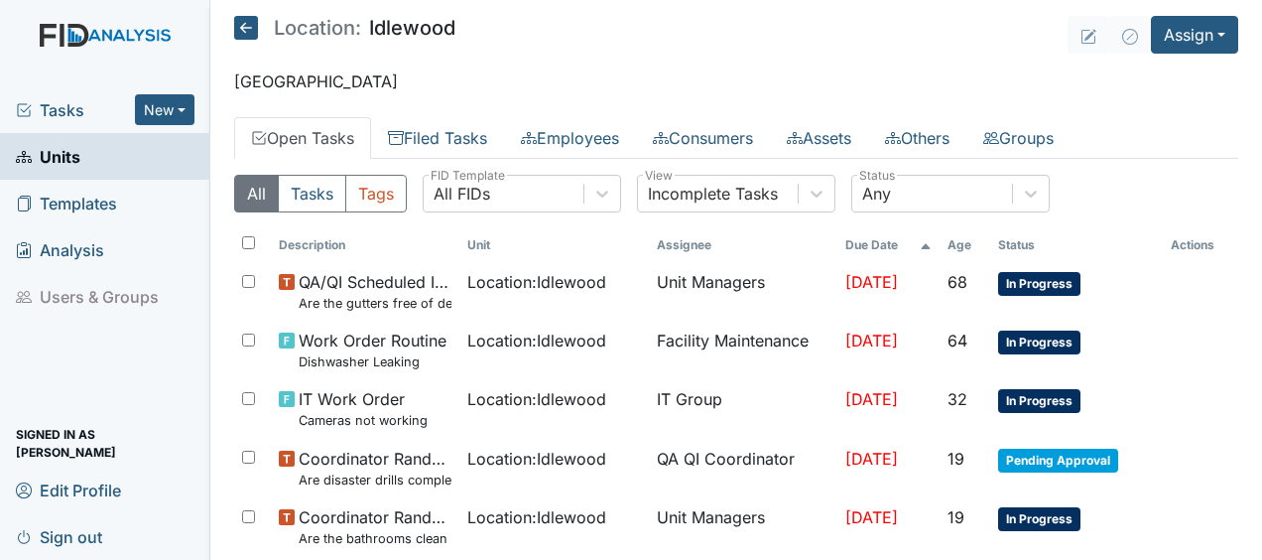
click at [528, 258] on th "Unit" at bounding box center [553, 245] width 189 height 34
